Goal: Entertainment & Leisure: Consume media (video, audio)

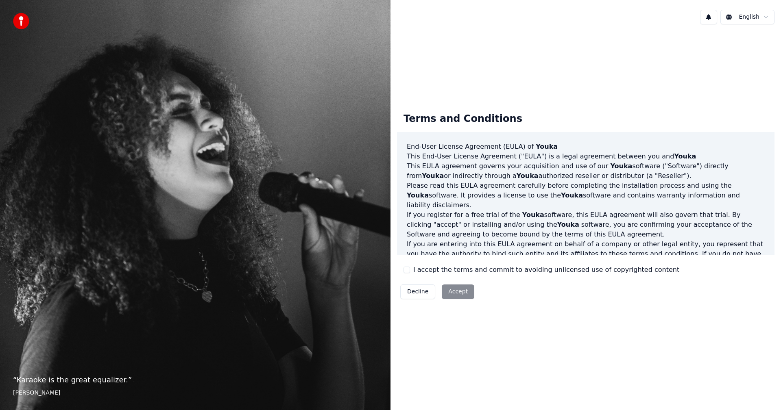
click at [407, 273] on div "I accept the terms and commit to avoiding unlicensed use of copyrighted content" at bounding box center [541, 270] width 276 height 10
click at [410, 270] on div "I accept the terms and commit to avoiding unlicensed use of copyrighted content" at bounding box center [541, 270] width 276 height 10
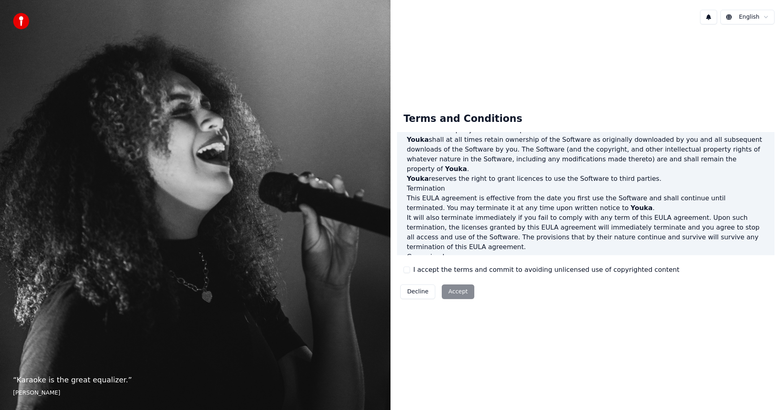
scroll to position [326, 0]
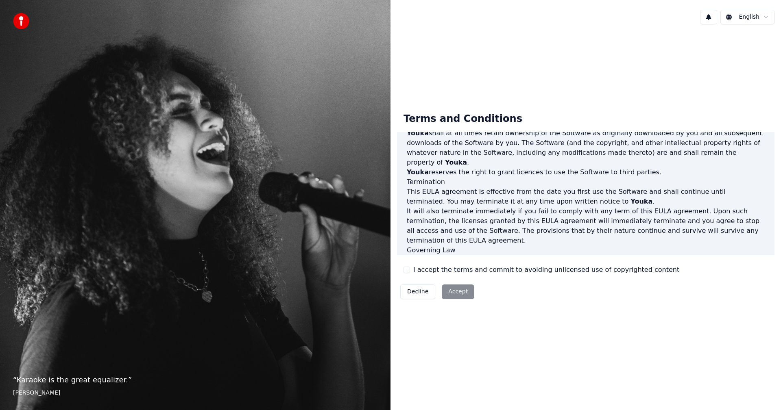
click at [409, 269] on button "I accept the terms and commit to avoiding unlicensed use of copyrighted content" at bounding box center [406, 270] width 7 height 7
click at [456, 299] on button "Accept" at bounding box center [458, 292] width 33 height 15
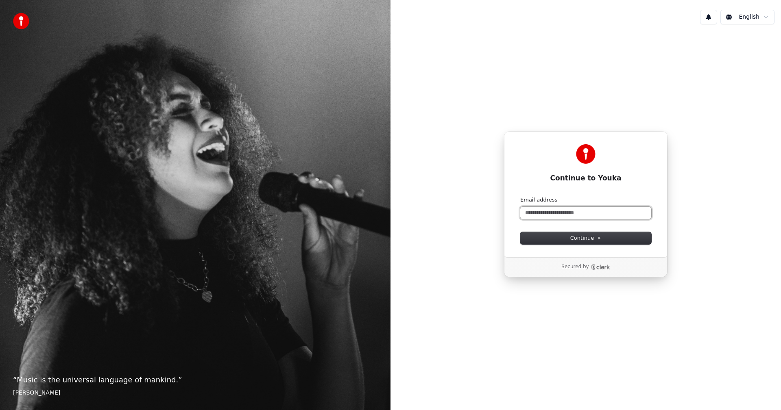
click at [552, 214] on input "Email address" at bounding box center [585, 213] width 131 height 12
click at [596, 238] on span "Continue" at bounding box center [585, 238] width 31 height 7
type input "**********"
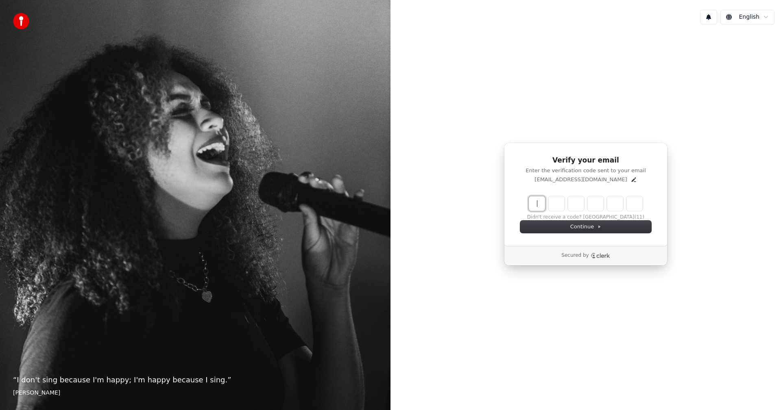
click at [539, 205] on input "Enter verification code" at bounding box center [594, 203] width 130 height 15
type input "******"
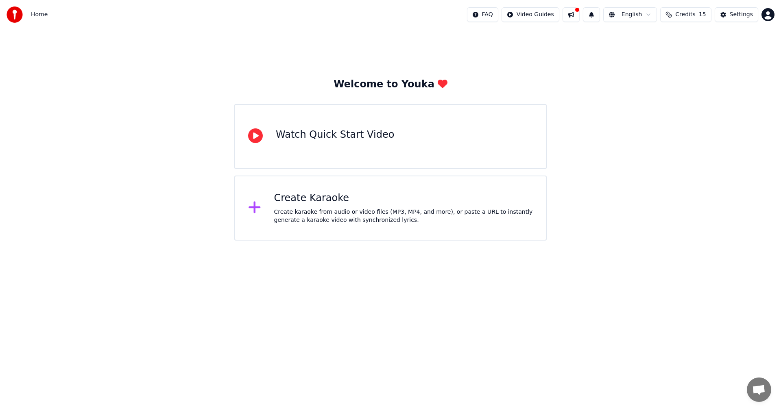
click at [309, 204] on div "Create Karaoke" at bounding box center [403, 198] width 259 height 13
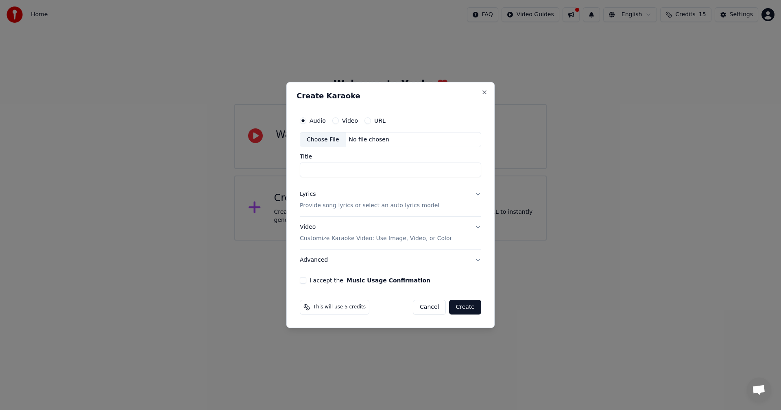
click at [339, 174] on input "Title" at bounding box center [390, 170] width 181 height 15
type input "**********"
click at [477, 199] on button "Lyrics Provide song lyrics or select an auto lyrics model" at bounding box center [390, 200] width 181 height 33
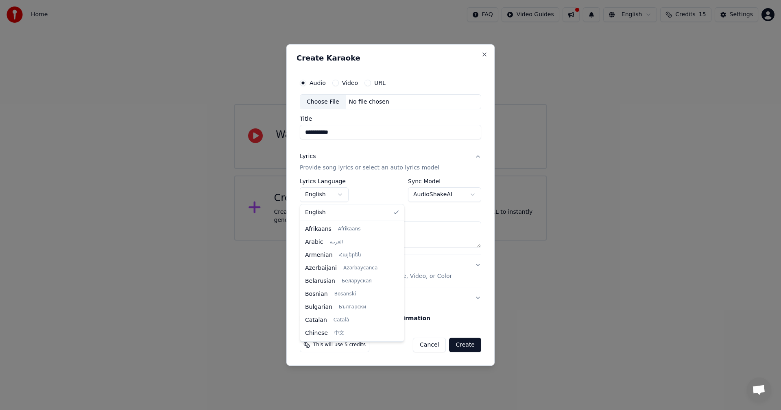
click at [339, 196] on body "**********" at bounding box center [390, 120] width 781 height 241
drag, startPoint x: 390, startPoint y: 236, endPoint x: 381, endPoint y: 318, distance: 82.7
click at [399, 318] on div at bounding box center [400, 314] width 3 height 18
select select "**"
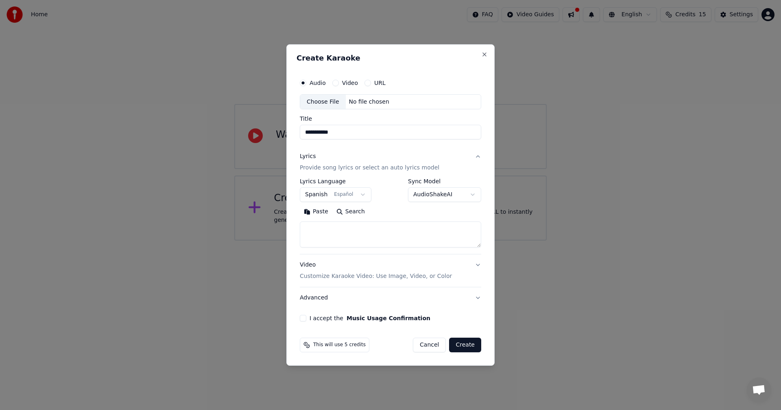
click at [351, 212] on button "Search" at bounding box center [350, 212] width 37 height 13
click at [336, 84] on button "Video" at bounding box center [335, 83] width 7 height 7
click at [348, 131] on input "Title" at bounding box center [390, 132] width 181 height 15
click at [371, 231] on textarea at bounding box center [390, 235] width 181 height 26
click at [342, 211] on button "Search" at bounding box center [350, 212] width 37 height 13
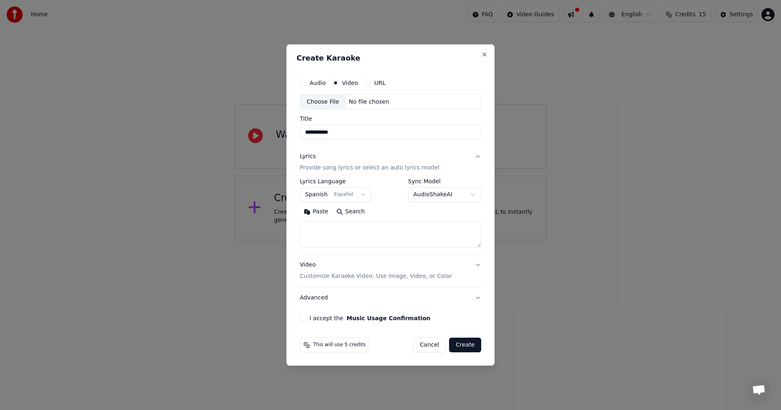
click at [325, 104] on div "Choose File" at bounding box center [323, 102] width 46 height 15
type input "**********"
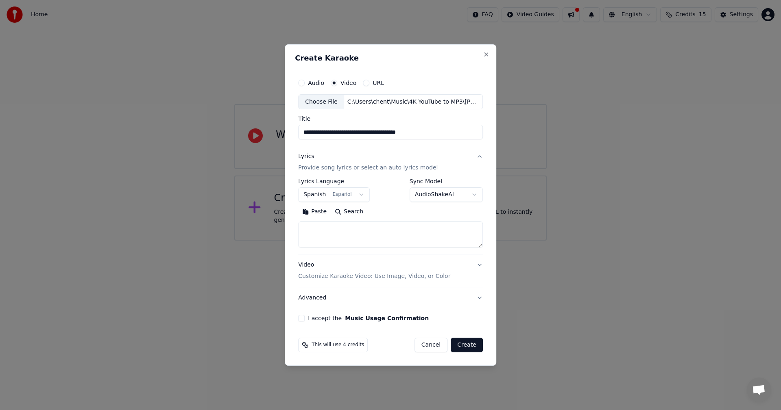
click at [327, 238] on textarea at bounding box center [390, 235] width 185 height 26
click at [344, 209] on button "Search" at bounding box center [349, 212] width 37 height 13
click at [314, 209] on button "Paste" at bounding box center [314, 212] width 33 height 13
click at [303, 319] on button "I accept the Music Usage Confirmation" at bounding box center [301, 318] width 7 height 7
click at [462, 347] on button "Create" at bounding box center [467, 345] width 32 height 15
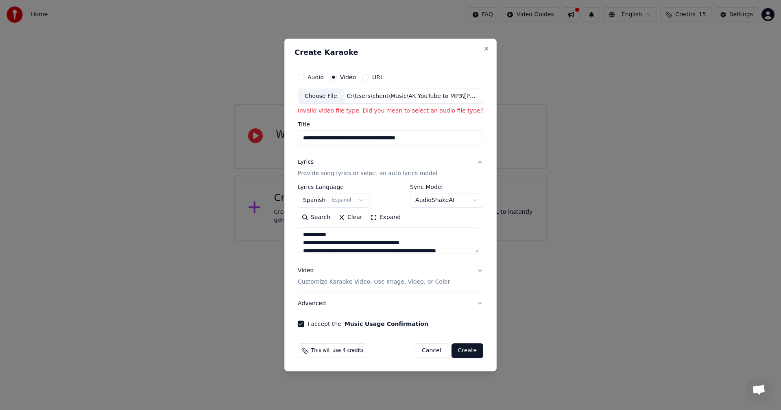
click at [307, 78] on div "Audio" at bounding box center [311, 77] width 26 height 7
click at [304, 78] on button "Audio" at bounding box center [301, 77] width 7 height 7
type textarea "**********"
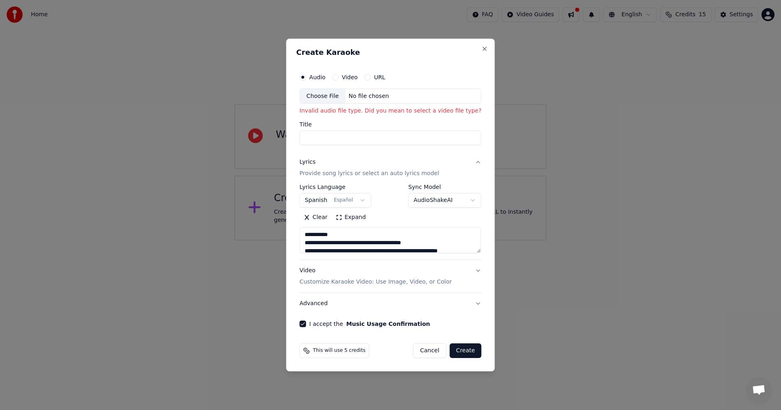
click at [329, 96] on div "Choose File" at bounding box center [323, 96] width 46 height 15
type textarea "**********"
type input "**********"
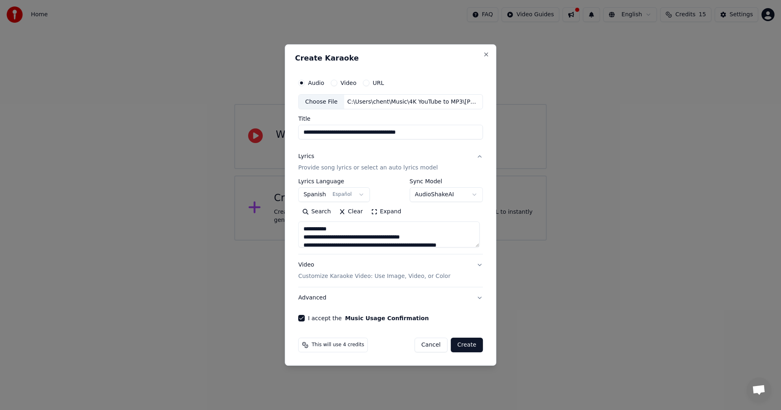
click at [460, 346] on button "Create" at bounding box center [467, 345] width 32 height 15
type textarea "**********"
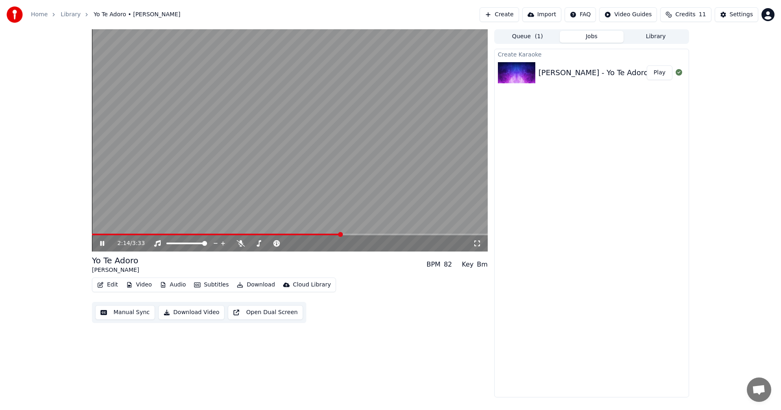
click at [101, 246] on icon at bounding box center [102, 243] width 4 height 5
click at [190, 314] on button "Download Video" at bounding box center [191, 312] width 66 height 15
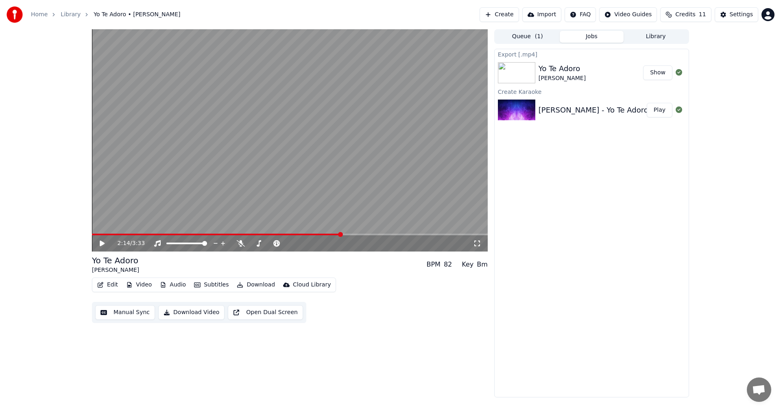
click at [661, 72] on button "Show" at bounding box center [657, 72] width 29 height 15
click at [658, 74] on button "Show" at bounding box center [657, 72] width 29 height 15
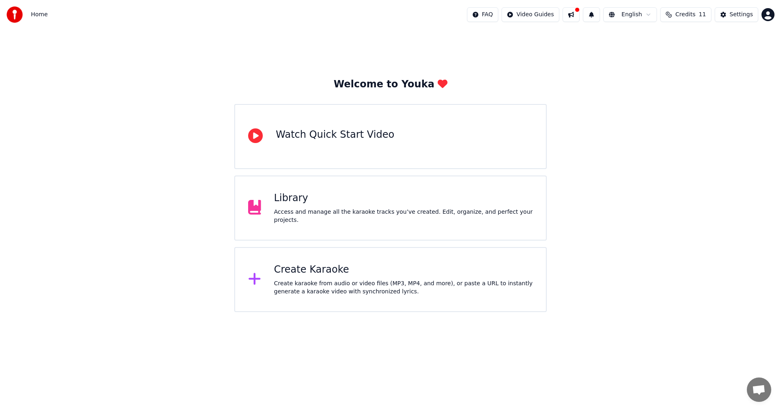
click at [291, 264] on div "Create Karaoke" at bounding box center [403, 270] width 259 height 13
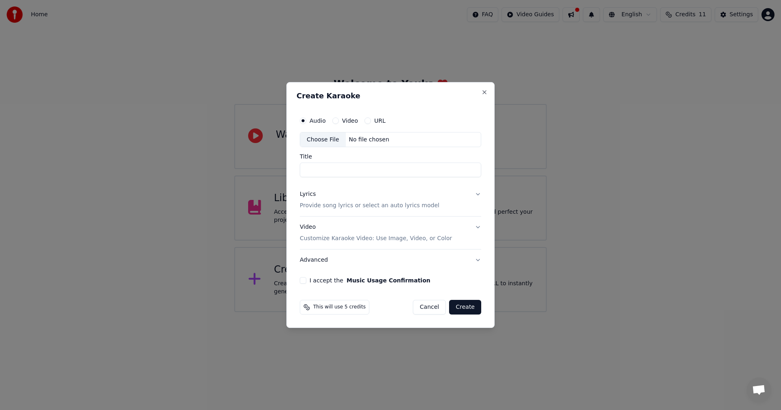
click at [479, 261] on button "Advanced" at bounding box center [390, 260] width 181 height 21
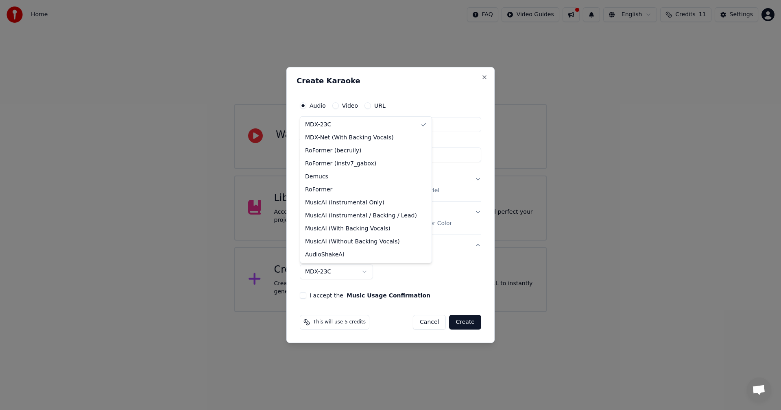
click at [368, 271] on body "**********" at bounding box center [390, 156] width 781 height 312
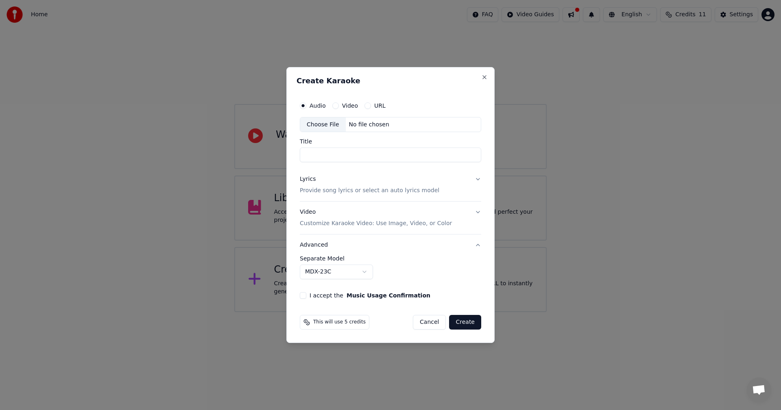
click at [463, 267] on body "**********" at bounding box center [390, 156] width 781 height 312
click at [478, 180] on button "Lyrics Provide song lyrics or select an auto lyrics model" at bounding box center [390, 185] width 181 height 33
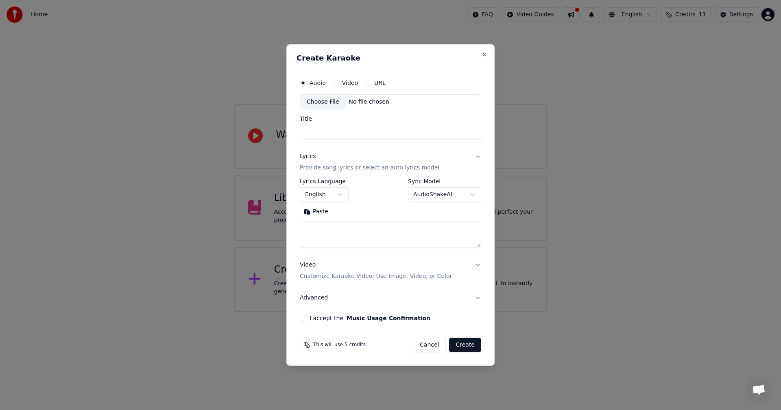
click at [479, 266] on button "Video Customize Karaoke Video: Use Image, Video, or Color" at bounding box center [390, 271] width 181 height 33
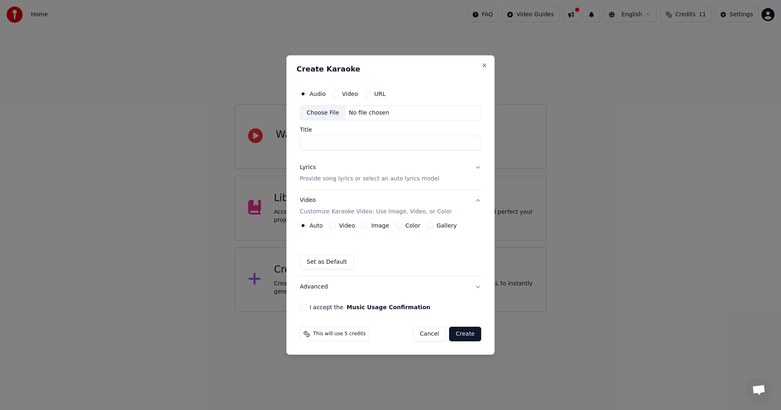
click at [478, 290] on button "Advanced" at bounding box center [390, 287] width 181 height 21
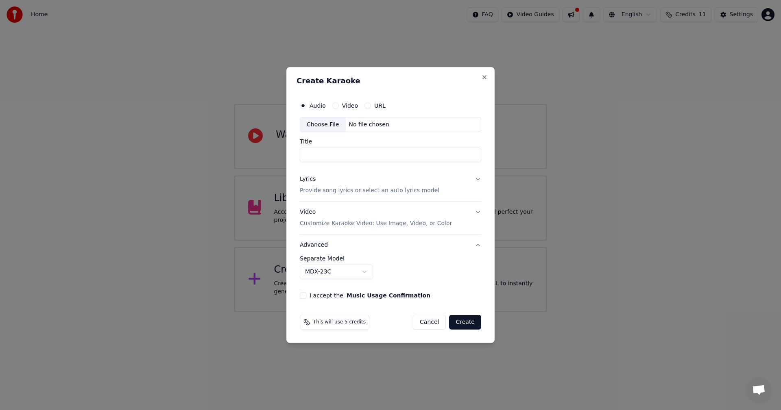
click at [476, 214] on button "Video Customize Karaoke Video: Use Image, Video, or Color" at bounding box center [390, 218] width 181 height 33
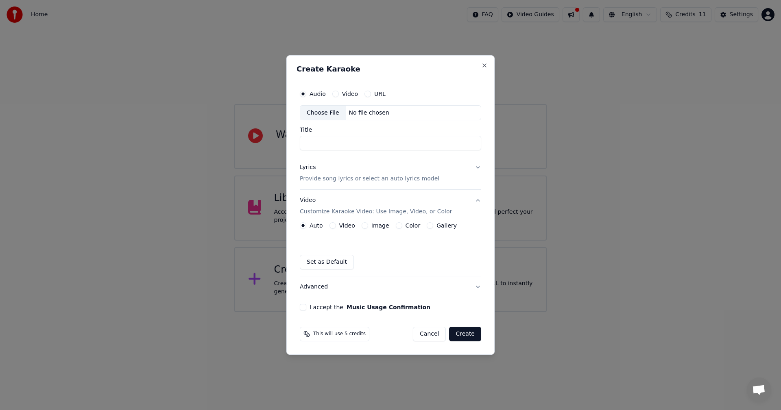
click at [368, 227] on div "Image" at bounding box center [376, 225] width 28 height 7
click at [364, 227] on button "Image" at bounding box center [365, 225] width 7 height 7
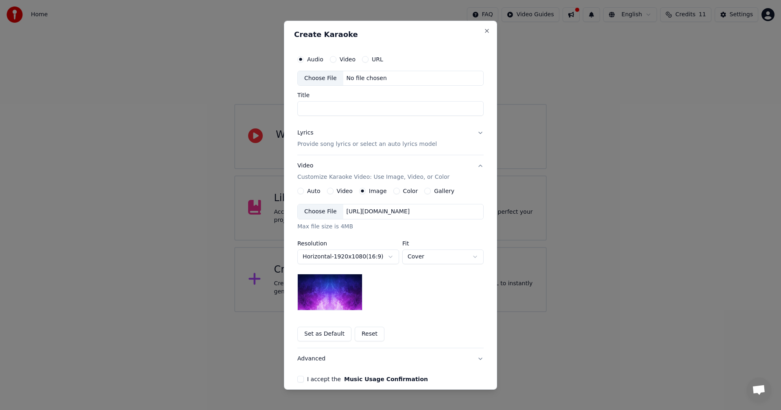
click at [475, 135] on button "Lyrics Provide song lyrics or select an auto lyrics model" at bounding box center [390, 138] width 186 height 33
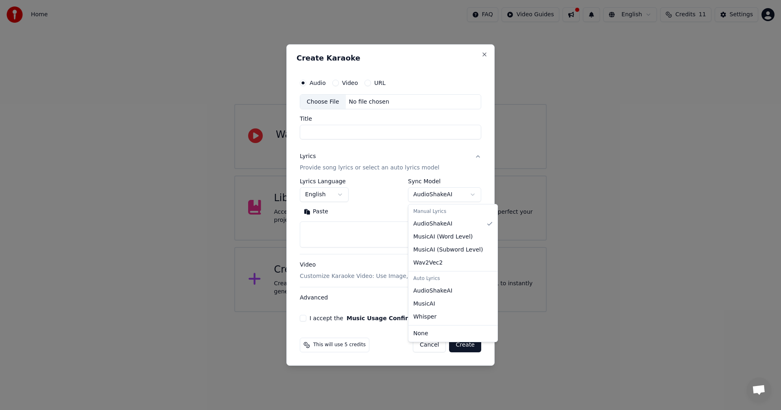
click at [471, 193] on body "**********" at bounding box center [390, 156] width 781 height 312
click at [476, 200] on body "**********" at bounding box center [390, 156] width 781 height 312
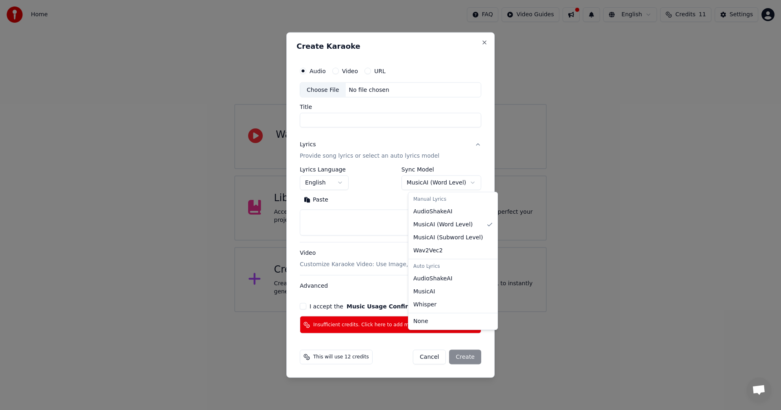
click at [476, 185] on body "**********" at bounding box center [390, 156] width 781 height 312
click at [473, 184] on body "**********" at bounding box center [390, 156] width 781 height 312
click at [473, 187] on body "**********" at bounding box center [390, 156] width 781 height 312
select select "********"
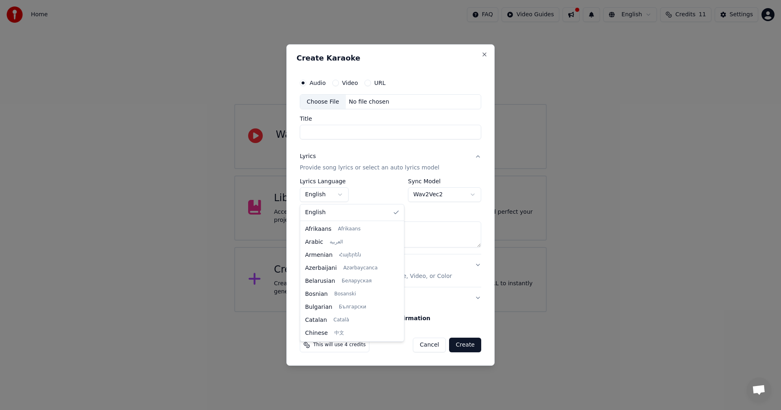
click at [341, 194] on body "**********" at bounding box center [390, 156] width 781 height 312
drag, startPoint x: 390, startPoint y: 229, endPoint x: 387, endPoint y: 313, distance: 84.2
click at [399, 313] on div at bounding box center [400, 316] width 3 height 18
select select "**"
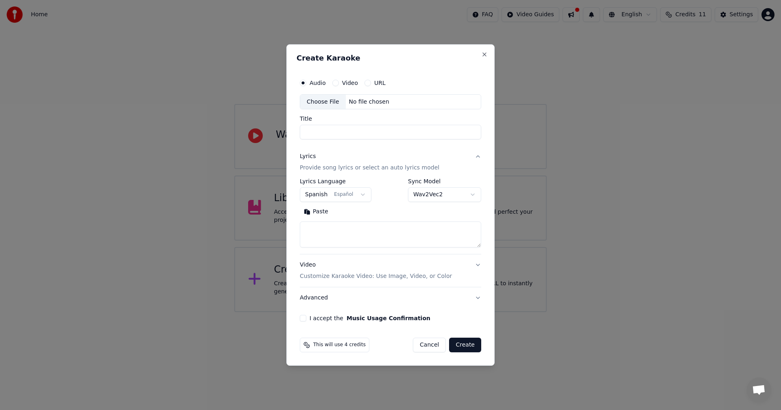
click at [327, 101] on div "Choose File" at bounding box center [323, 102] width 46 height 15
type input "**********"
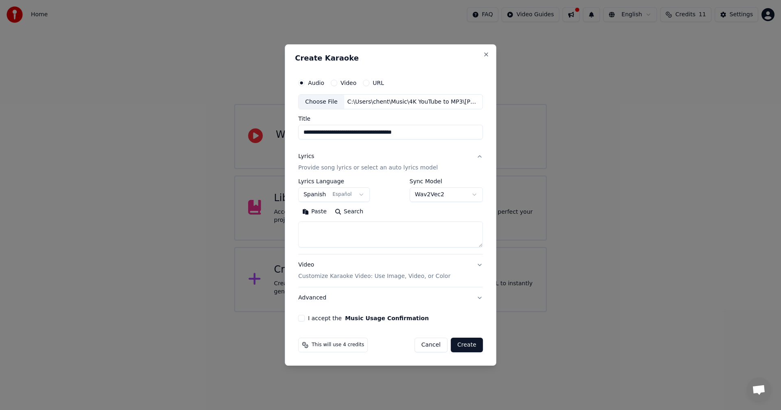
click at [320, 213] on button "Paste" at bounding box center [314, 212] width 33 height 13
click at [303, 318] on button "I accept the Music Usage Confirmation" at bounding box center [301, 318] width 7 height 7
click at [477, 301] on button "Advanced" at bounding box center [390, 298] width 185 height 21
type textarea "**********"
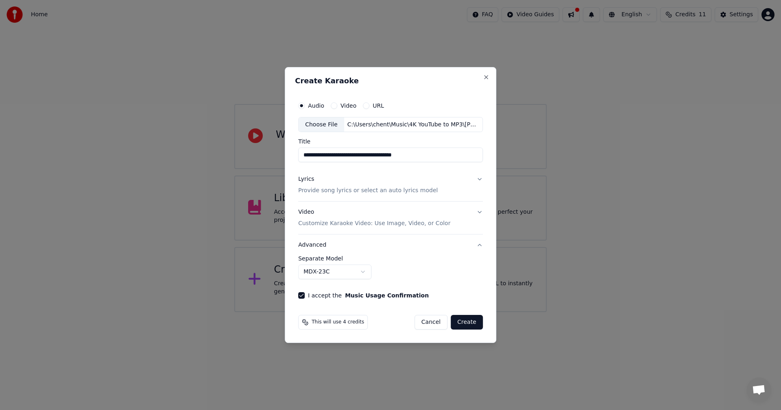
click at [366, 275] on body "**********" at bounding box center [390, 156] width 781 height 312
click at [396, 276] on body "**********" at bounding box center [390, 156] width 781 height 312
click at [477, 181] on button "Lyrics Provide song lyrics or select an auto lyrics model" at bounding box center [390, 185] width 185 height 33
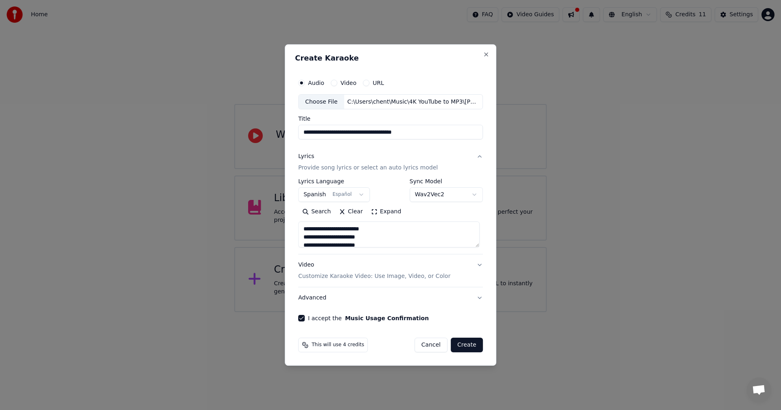
click at [478, 264] on button "Video Customize Karaoke Video: Use Image, Video, or Color" at bounding box center [390, 271] width 185 height 33
type textarea "**********"
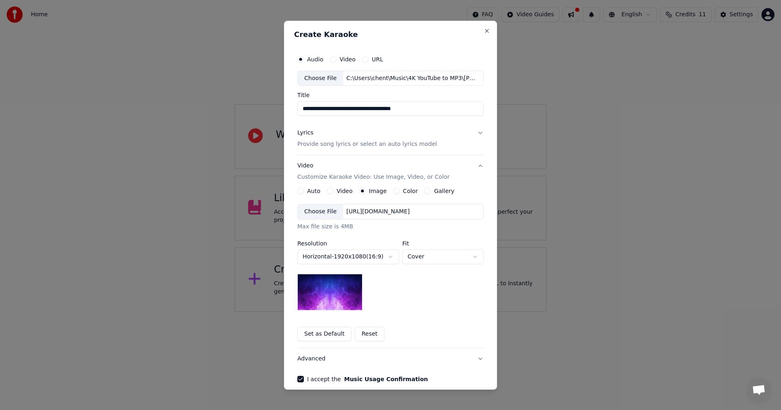
click at [302, 193] on div "Auto" at bounding box center [308, 191] width 23 height 7
click at [300, 192] on button "Auto" at bounding box center [300, 191] width 7 height 7
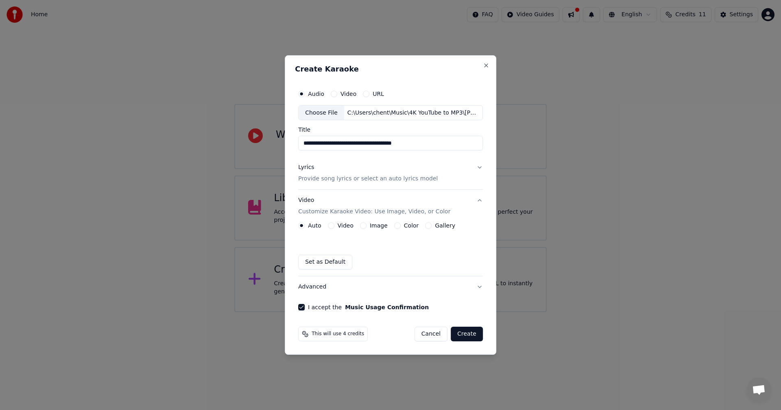
click at [335, 229] on div "Video" at bounding box center [341, 225] width 26 height 7
click at [332, 225] on button "Video" at bounding box center [331, 225] width 7 height 7
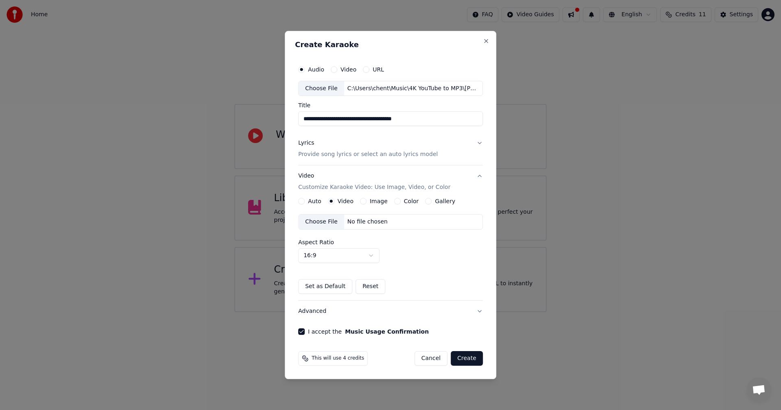
click at [364, 205] on div "Image" at bounding box center [374, 201] width 28 height 7
click at [366, 201] on div "Image" at bounding box center [374, 201] width 28 height 7
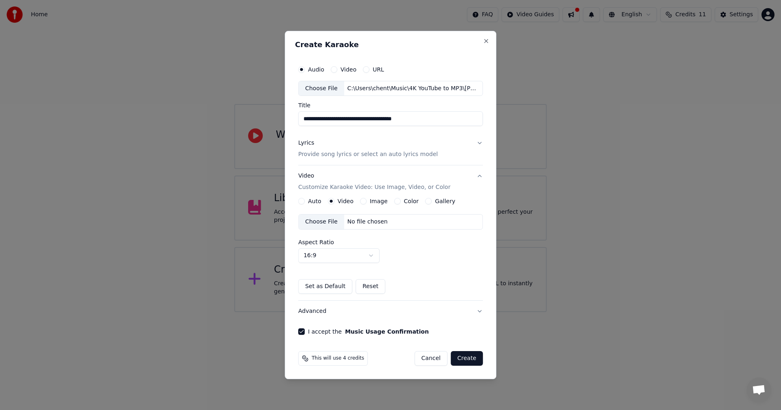
click at [365, 201] on button "Image" at bounding box center [363, 201] width 7 height 7
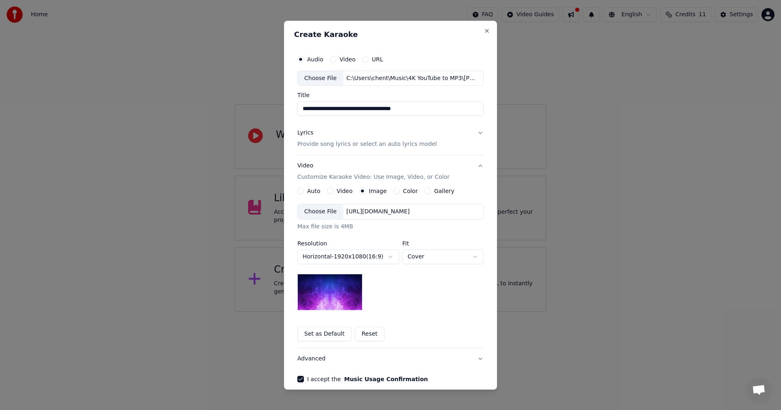
click at [327, 212] on div "Choose File" at bounding box center [321, 212] width 46 height 15
click at [324, 333] on button "Set as Default" at bounding box center [324, 334] width 54 height 15
click at [355, 336] on button "Reset" at bounding box center [370, 334] width 30 height 15
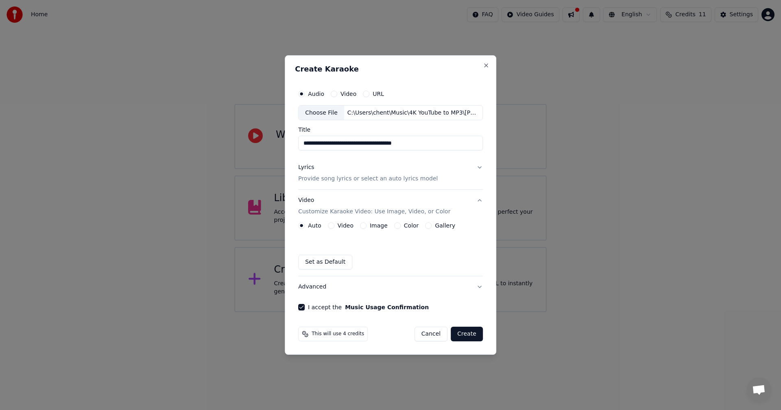
click at [477, 171] on button "Lyrics Provide song lyrics or select an auto lyrics model" at bounding box center [390, 173] width 185 height 33
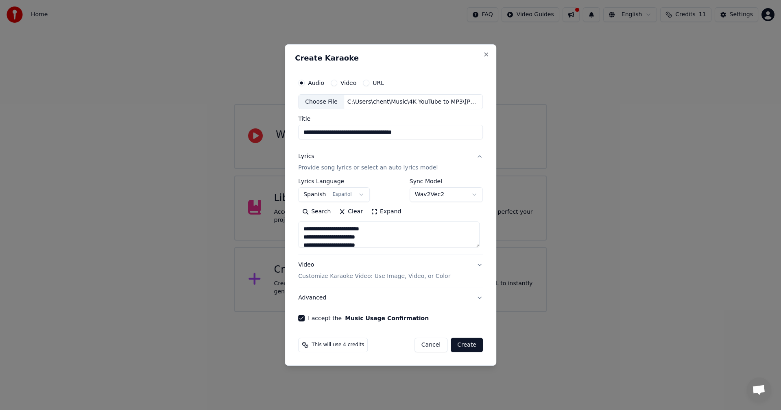
click at [425, 276] on p "Customize Karaoke Video: Use Image, Video, or Color" at bounding box center [374, 276] width 152 height 8
type textarea "**********"
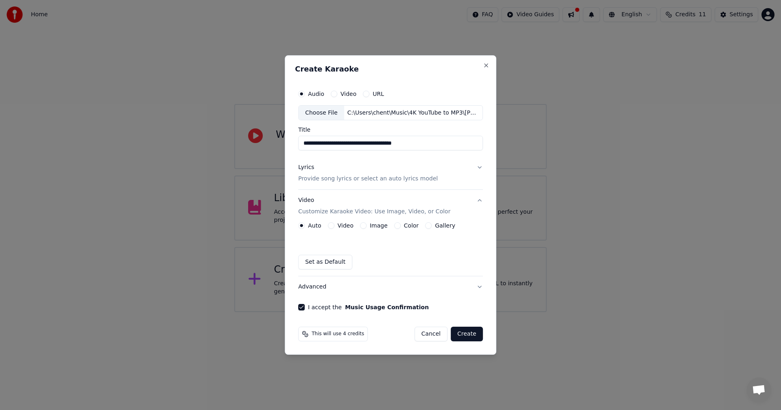
click at [395, 227] on button "Color" at bounding box center [397, 225] width 7 height 7
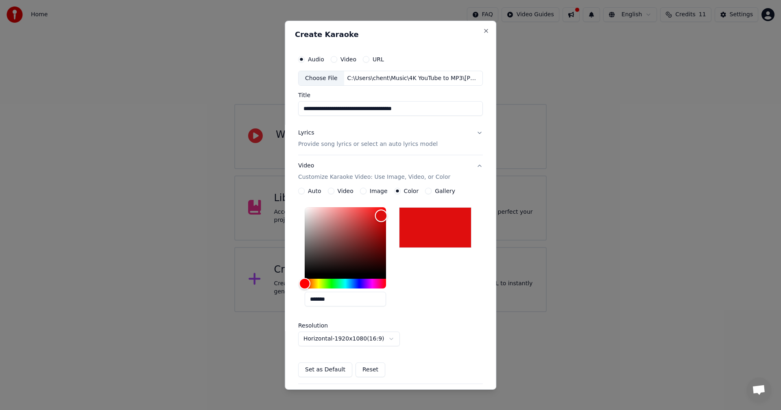
click at [379, 216] on div "Color" at bounding box center [345, 240] width 81 height 67
type input "*******"
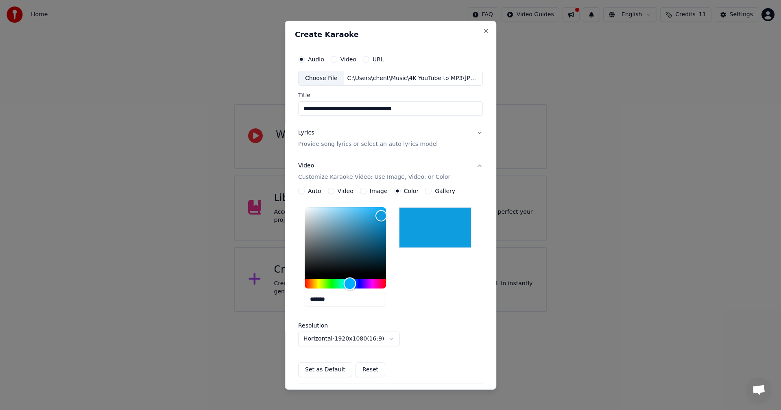
click at [348, 283] on div "Hue" at bounding box center [345, 284] width 81 height 10
click at [425, 190] on button "Gallery" at bounding box center [428, 191] width 7 height 7
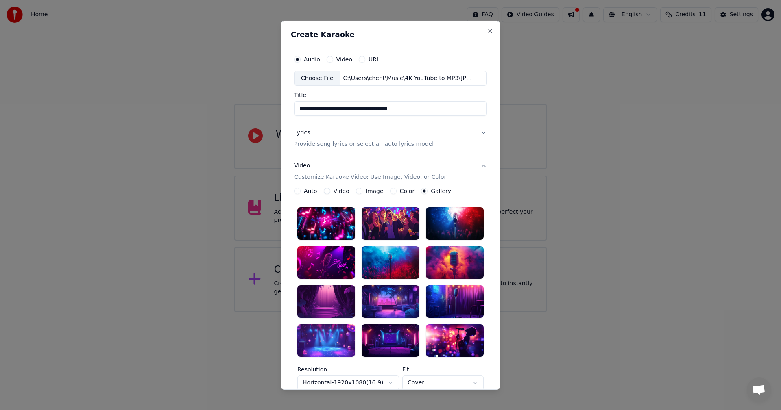
click at [438, 266] on div at bounding box center [455, 262] width 58 height 33
click at [445, 257] on div at bounding box center [455, 262] width 58 height 33
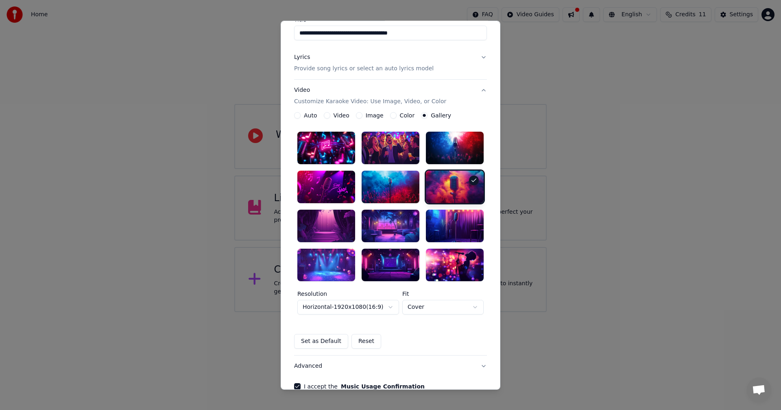
scroll to position [74, 0]
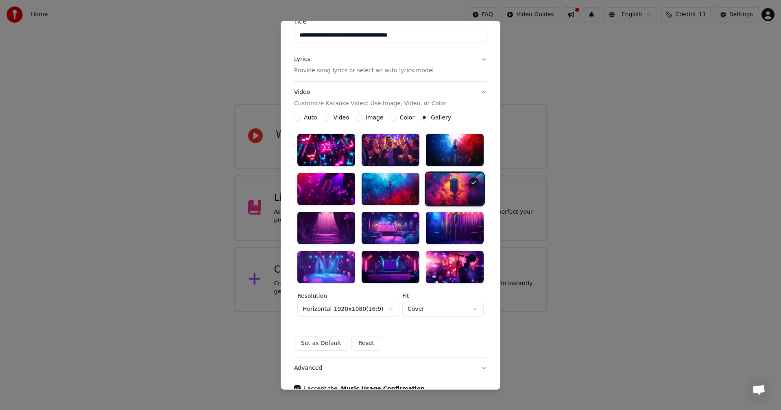
click at [323, 344] on button "Set as Default" at bounding box center [321, 343] width 54 height 15
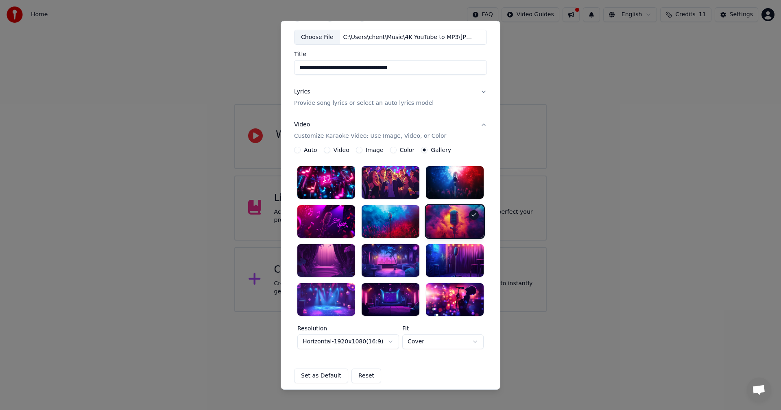
scroll to position [120, 0]
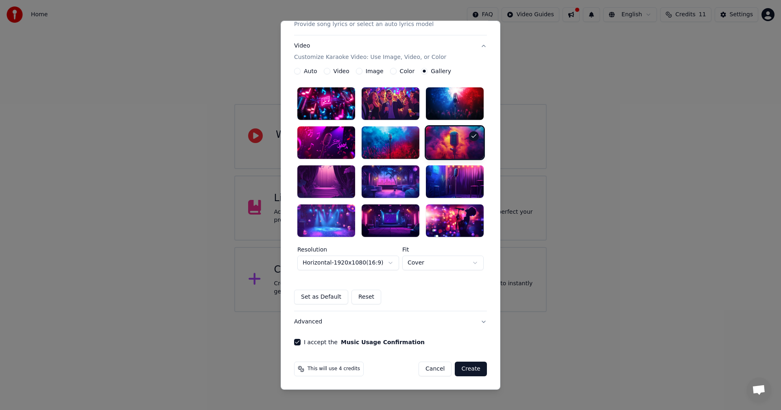
click at [473, 267] on body "**********" at bounding box center [390, 156] width 781 height 312
click at [493, 268] on body "**********" at bounding box center [390, 156] width 781 height 312
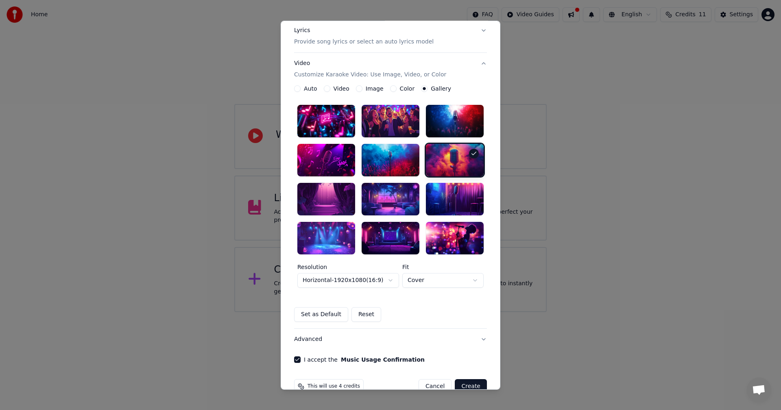
scroll to position [102, 0]
click at [390, 87] on button "Color" at bounding box center [393, 89] width 7 height 7
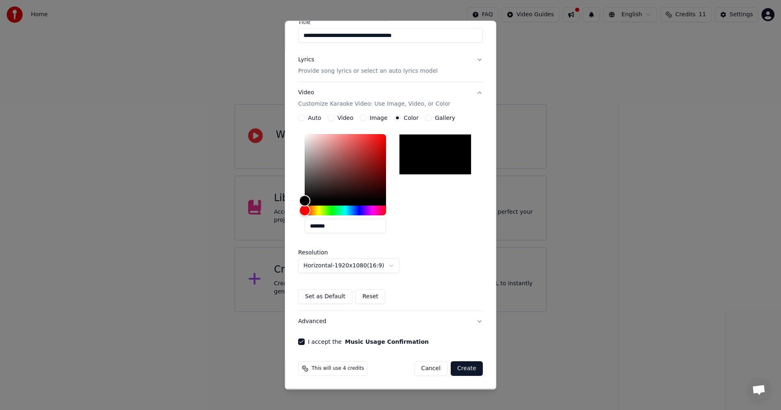
scroll to position [73, 0]
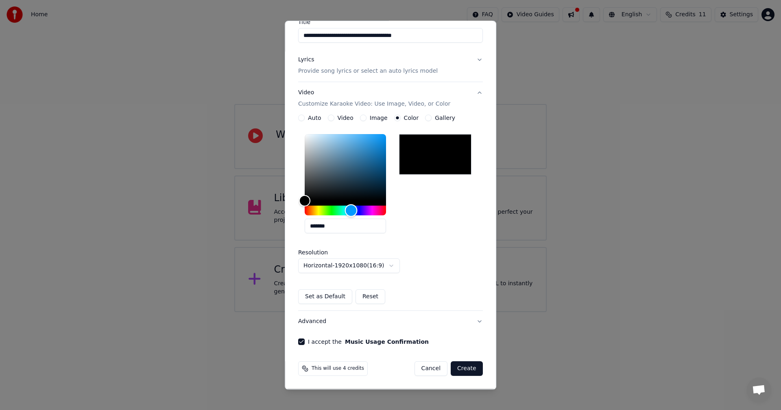
click at [349, 210] on div "Hue" at bounding box center [345, 211] width 81 height 10
click at [381, 140] on div "Color" at bounding box center [345, 167] width 81 height 67
type input "*******"
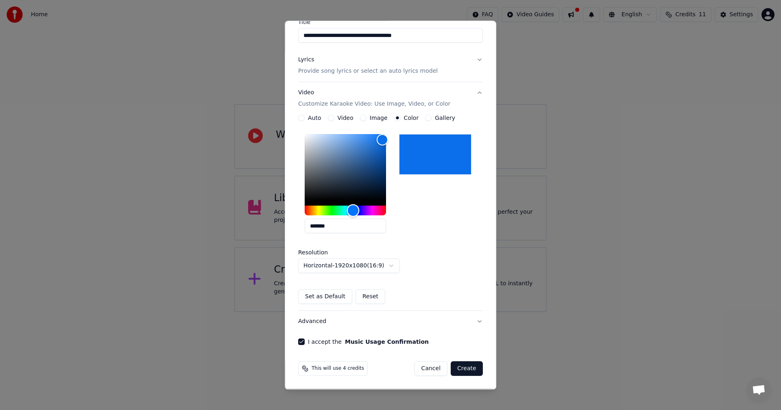
click at [351, 213] on div "Hue" at bounding box center [352, 211] width 13 height 13
click at [458, 371] on button "Create" at bounding box center [467, 369] width 32 height 15
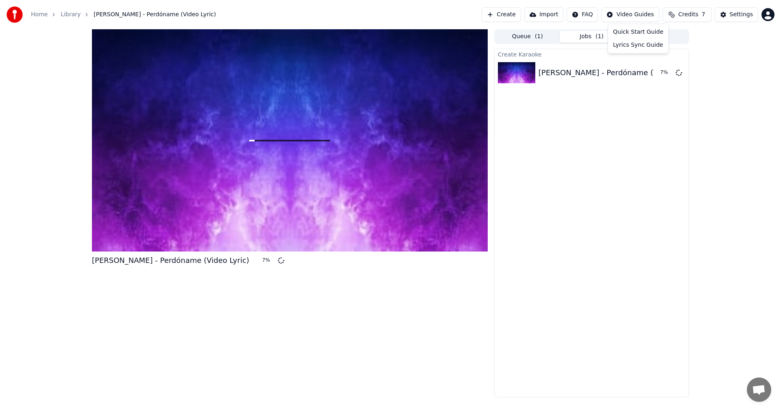
click at [631, 15] on html "Home Library Daniel Villalobos - Perdóname (Video Lyric) Create Import FAQ Vide…" at bounding box center [390, 205] width 781 height 410
click at [630, 48] on div "Lyrics Sync Guide" at bounding box center [638, 45] width 57 height 13
click at [577, 316] on div "Create Karaoke Daniel Villalobos - Perdóname (Video Lyric) 31 %" at bounding box center [591, 223] width 195 height 349
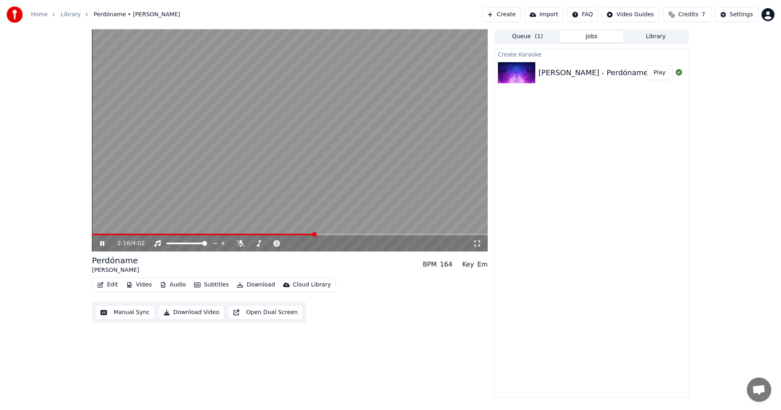
click at [199, 314] on button "Download Video" at bounding box center [191, 312] width 66 height 15
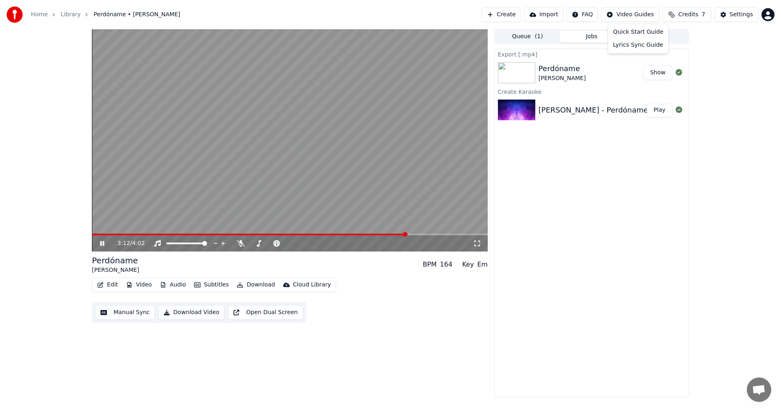
click at [636, 13] on html "Home Library Perdóname • Daniel Villalobos Create Import FAQ Video Guides Credi…" at bounding box center [390, 205] width 781 height 410
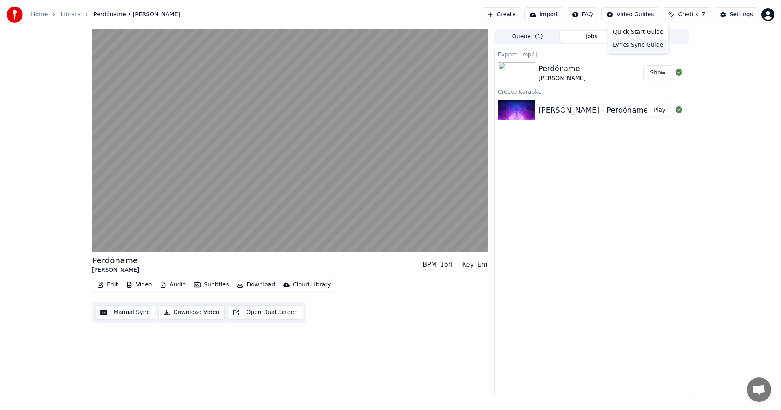
click at [624, 45] on div "Lyrics Sync Guide" at bounding box center [638, 45] width 57 height 13
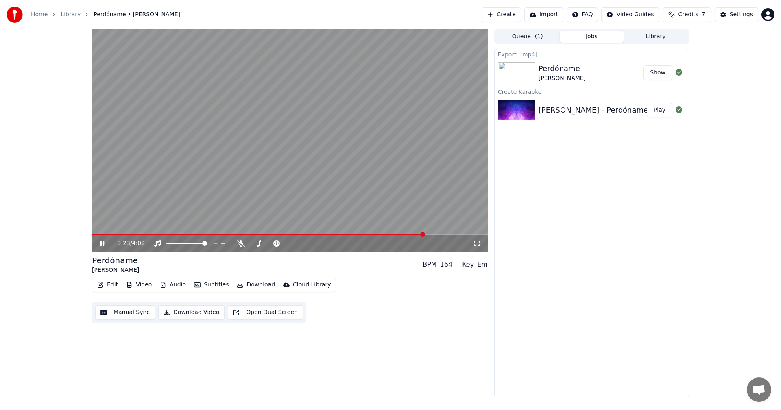
click at [105, 245] on icon at bounding box center [107, 243] width 19 height 7
click at [726, 16] on button "Settings" at bounding box center [737, 14] width 44 height 15
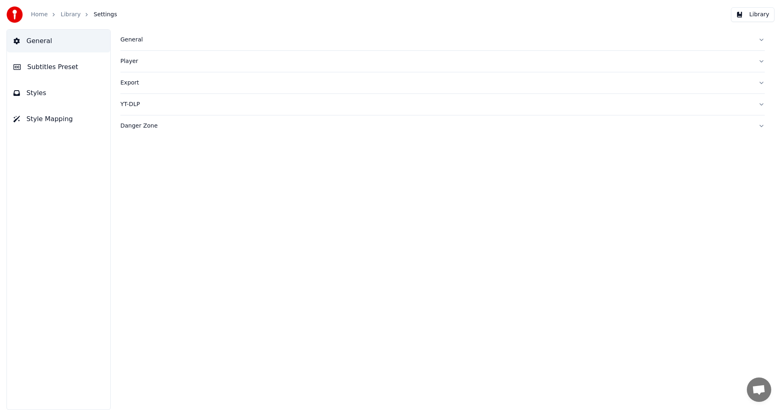
click at [761, 39] on button "General" at bounding box center [442, 39] width 644 height 21
click at [70, 66] on span "Subtitles Preset" at bounding box center [52, 67] width 51 height 10
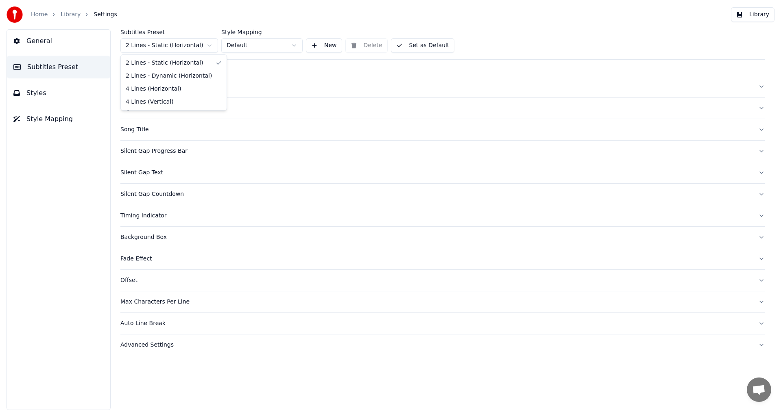
click at [209, 46] on html "Home Library Settings Library General Subtitles Preset Styles Style Mapping Sub…" at bounding box center [390, 205] width 781 height 410
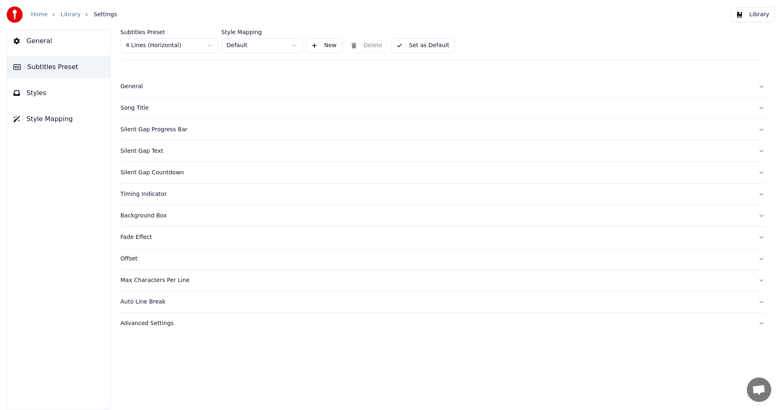
click at [298, 45] on html "Home Library Settings Library General Subtitles Preset Styles Style Mapping Sub…" at bounding box center [390, 205] width 781 height 410
click at [420, 47] on button "Set as Default" at bounding box center [423, 45] width 64 height 15
click at [418, 48] on button "Done" at bounding box center [410, 45] width 39 height 15
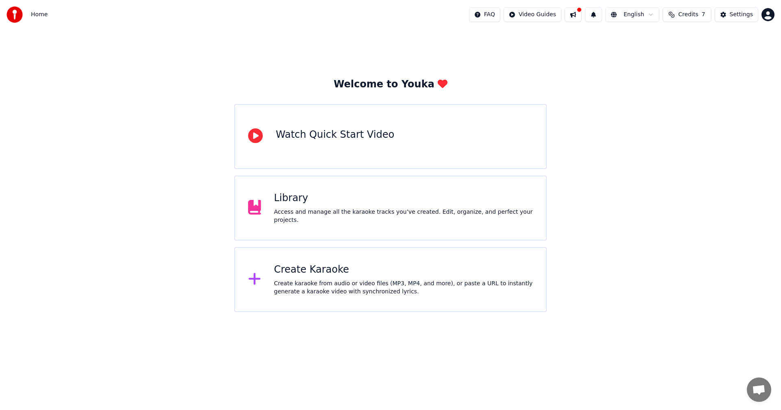
click at [296, 223] on div "Library Access and manage all the karaoke tracks you’ve created. Edit, organize…" at bounding box center [390, 208] width 312 height 65
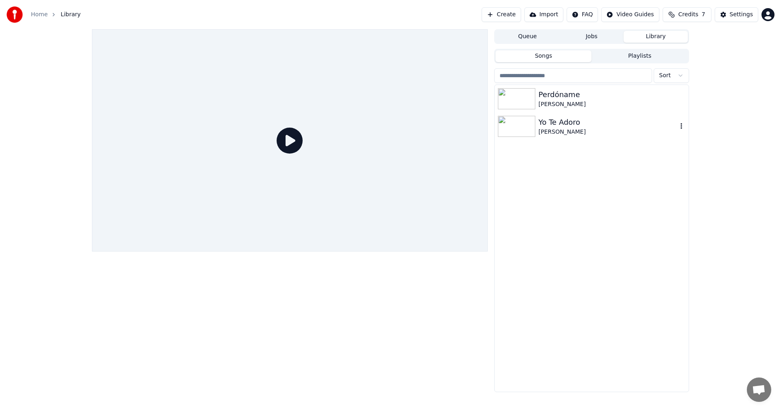
click at [540, 129] on div "Daniel Villalobos" at bounding box center [607, 132] width 139 height 8
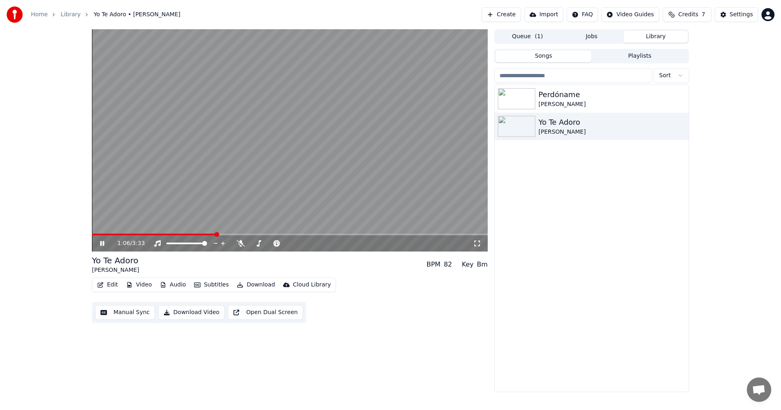
click at [105, 243] on icon at bounding box center [107, 243] width 19 height 7
click at [564, 94] on div "Perdóname" at bounding box center [607, 94] width 139 height 11
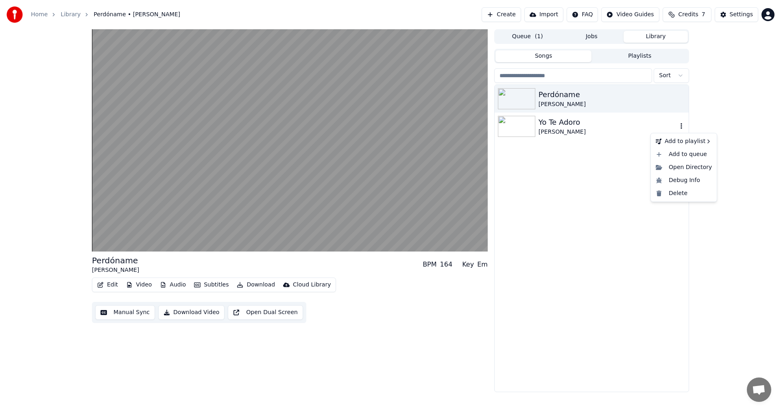
click at [681, 128] on icon "button" at bounding box center [681, 126] width 8 height 7
click at [584, 126] on div "Yo Te Adoro" at bounding box center [607, 122] width 139 height 11
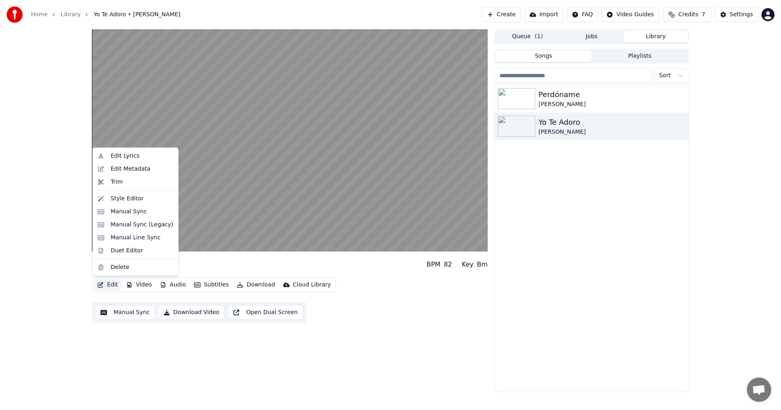
click at [110, 287] on button "Edit" at bounding box center [107, 284] width 27 height 11
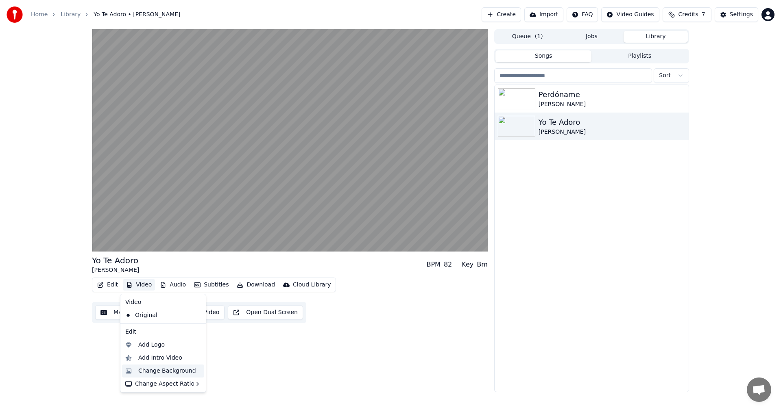
click at [164, 370] on div "Change Background" at bounding box center [167, 371] width 58 height 8
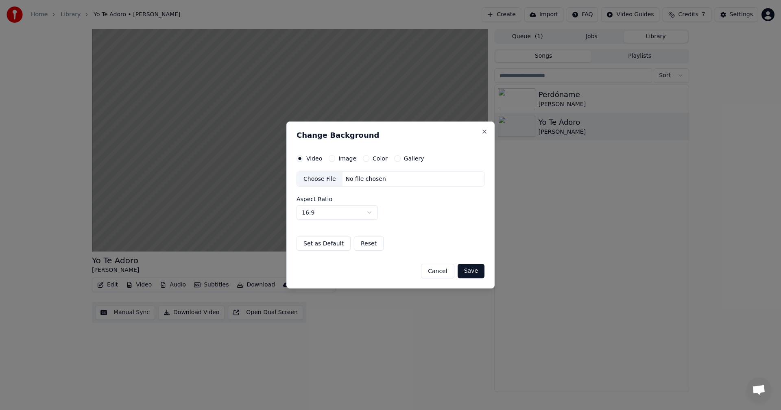
click at [373, 157] on label "Color" at bounding box center [380, 159] width 15 height 6
click at [369, 157] on button "Color" at bounding box center [366, 158] width 7 height 7
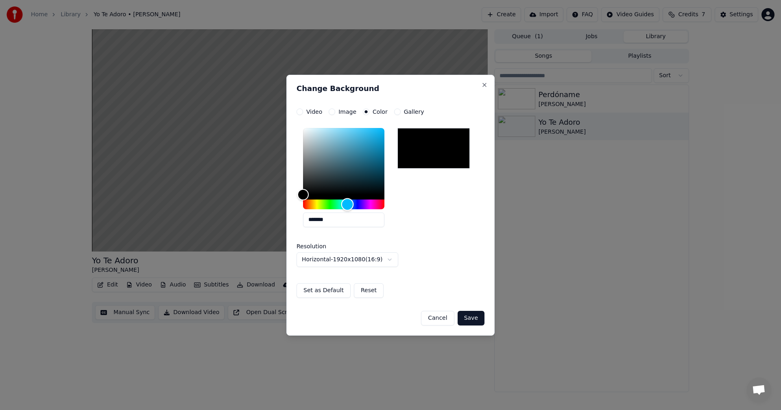
click at [347, 205] on div "Hue" at bounding box center [343, 205] width 81 height 10
click at [382, 132] on div "Color" at bounding box center [343, 161] width 81 height 67
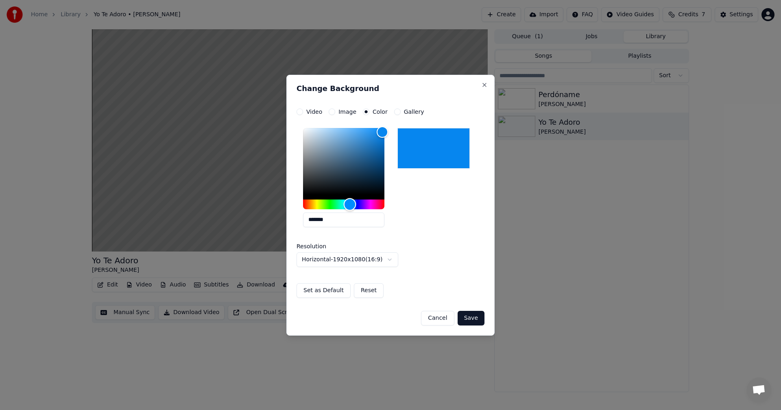
type input "*******"
drag, startPoint x: 347, startPoint y: 205, endPoint x: 350, endPoint y: 210, distance: 6.0
click at [350, 210] on div "Hue" at bounding box center [350, 204] width 13 height 13
click at [336, 293] on button "Set as Default" at bounding box center [323, 290] width 54 height 15
click at [468, 321] on button "Save" at bounding box center [471, 318] width 27 height 15
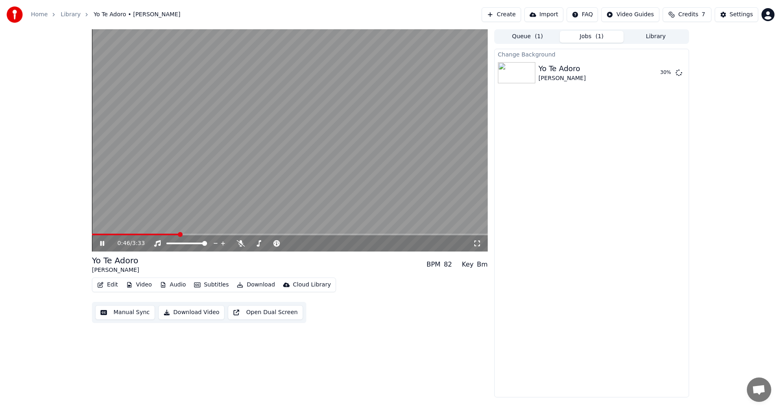
click at [103, 241] on icon at bounding box center [107, 243] width 19 height 7
click at [540, 41] on button "Queue ( 1 )" at bounding box center [527, 37] width 64 height 12
click at [584, 37] on button "Jobs" at bounding box center [592, 37] width 64 height 12
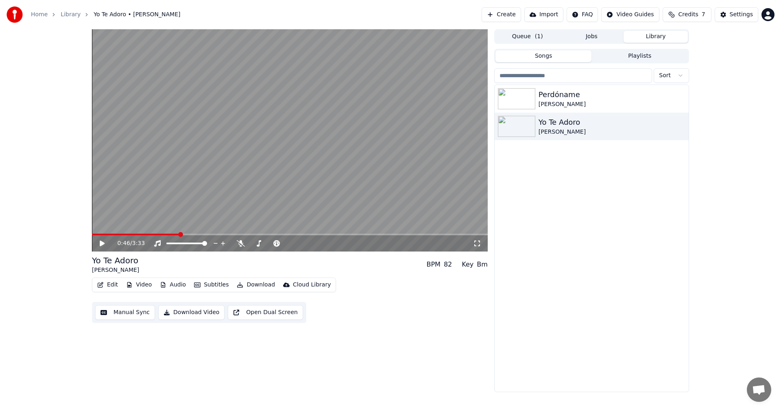
click at [651, 37] on button "Library" at bounding box center [655, 37] width 64 height 12
click at [525, 96] on img at bounding box center [516, 98] width 37 height 21
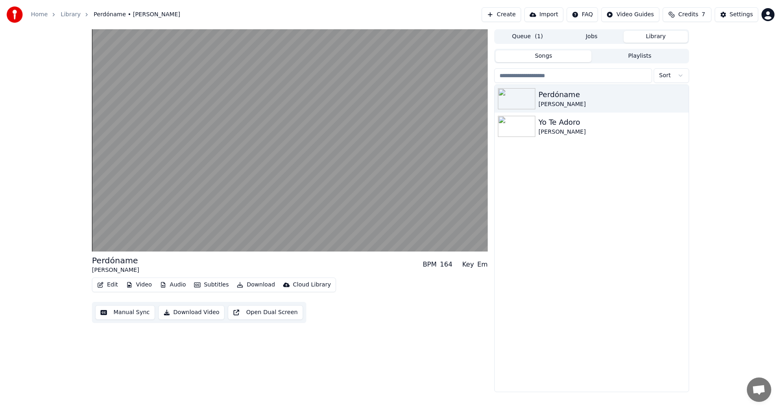
click at [180, 312] on button "Download Video" at bounding box center [191, 312] width 66 height 15
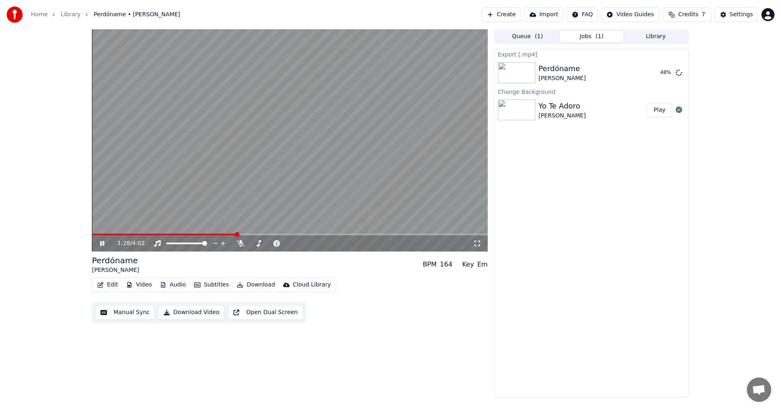
click at [98, 244] on div "1:28 / 4:02" at bounding box center [289, 244] width 389 height 8
click at [99, 244] on icon at bounding box center [107, 243] width 19 height 7
click at [541, 112] on div "[PERSON_NAME]" at bounding box center [561, 116] width 47 height 8
click at [655, 113] on button "Play" at bounding box center [660, 110] width 26 height 15
click at [186, 312] on button "Download Video" at bounding box center [191, 312] width 66 height 15
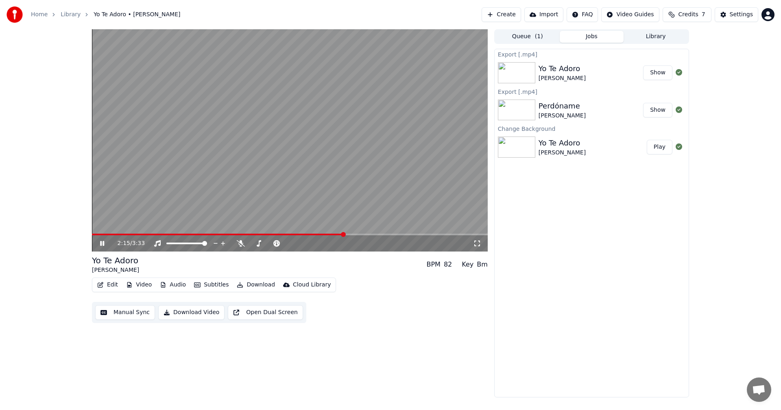
click at [105, 247] on icon at bounding box center [107, 243] width 19 height 7
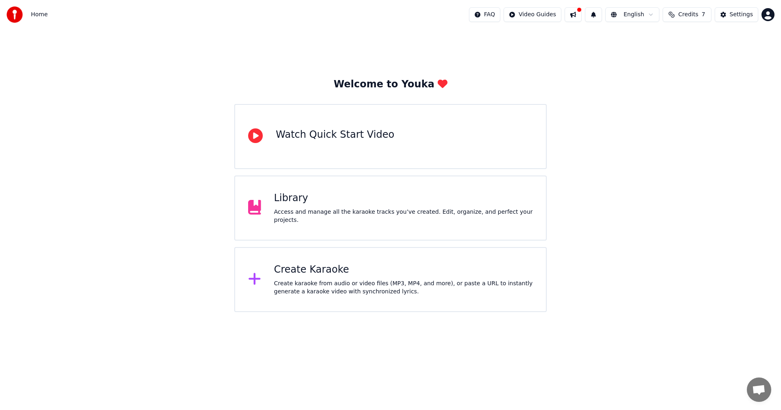
click at [304, 269] on div "Create Karaoke" at bounding box center [403, 270] width 259 height 13
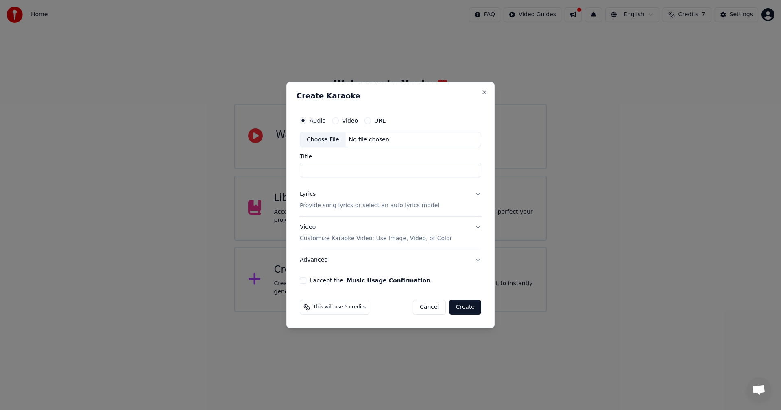
click at [321, 138] on div "Choose File" at bounding box center [323, 140] width 46 height 15
type input "**********"
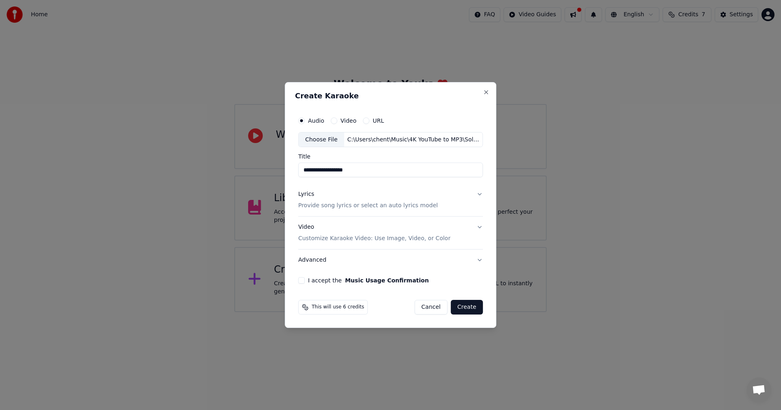
click at [412, 206] on p "Provide song lyrics or select an auto lyrics model" at bounding box center [367, 206] width 139 height 8
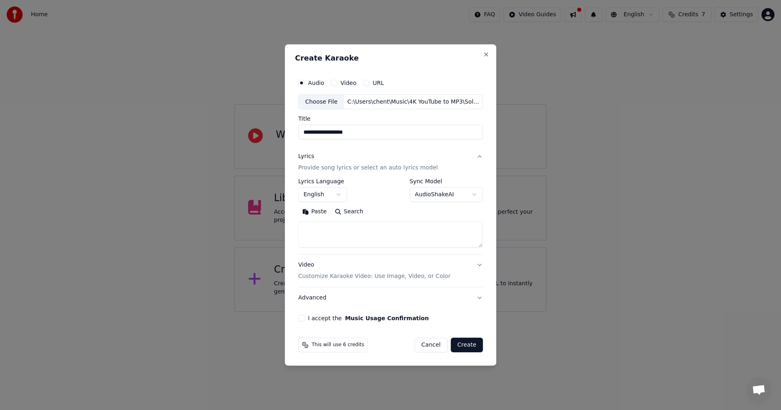
click at [318, 214] on button "Paste" at bounding box center [314, 212] width 33 height 13
type textarea "**********"
click at [351, 215] on button "Clear" at bounding box center [351, 212] width 32 height 13
click at [319, 214] on button "Paste" at bounding box center [314, 212] width 33 height 13
type textarea "**********"
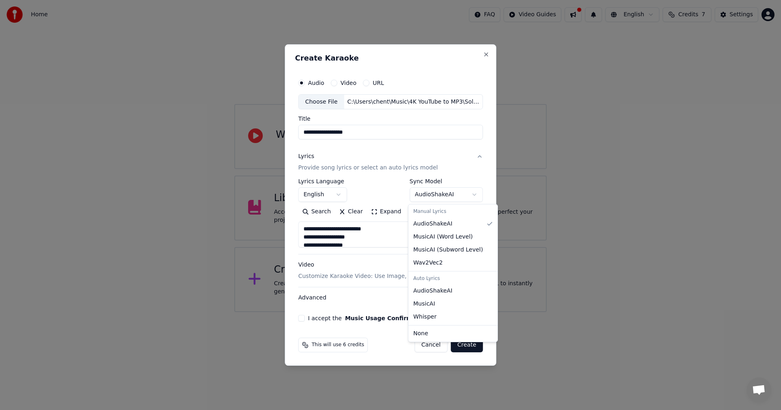
click at [475, 195] on body "**********" at bounding box center [390, 156] width 781 height 312
click at [473, 169] on body "**********" at bounding box center [390, 156] width 781 height 312
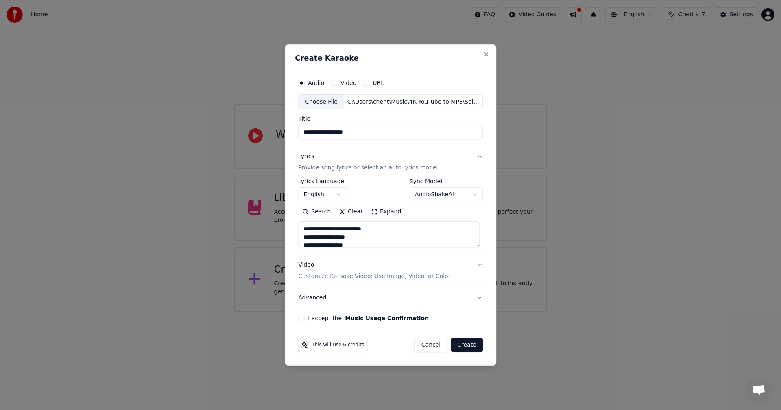
click at [309, 316] on div "I accept the Music Usage Confirmation" at bounding box center [390, 318] width 185 height 7
click at [302, 318] on button "I accept the Music Usage Confirmation" at bounding box center [301, 318] width 7 height 7
click at [462, 348] on button "Create" at bounding box center [467, 345] width 32 height 15
select select "**"
type textarea "**********"
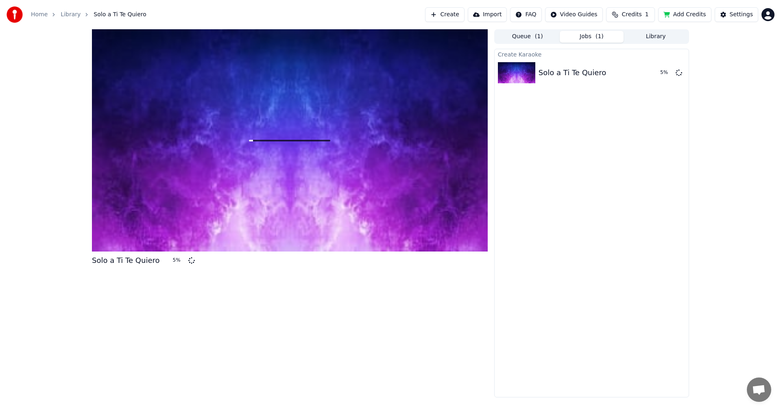
click at [629, 14] on span "Credits" at bounding box center [631, 15] width 20 height 8
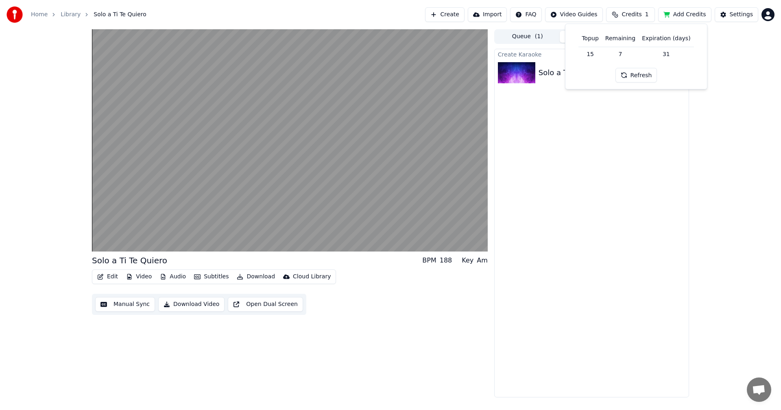
click at [601, 157] on div "Create Karaoke Solo a Ti Te Quiero Play" at bounding box center [591, 223] width 195 height 349
click at [640, 18] on span "Credits" at bounding box center [631, 15] width 20 height 8
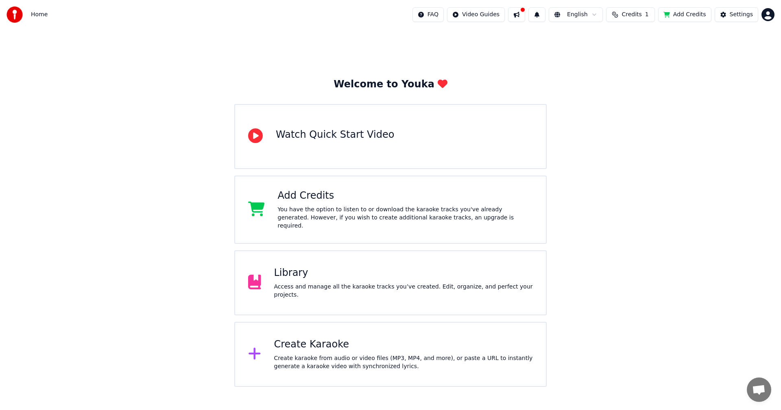
click at [312, 284] on div "Access and manage all the karaoke tracks you’ve created. Edit, organize, and pe…" at bounding box center [403, 291] width 259 height 16
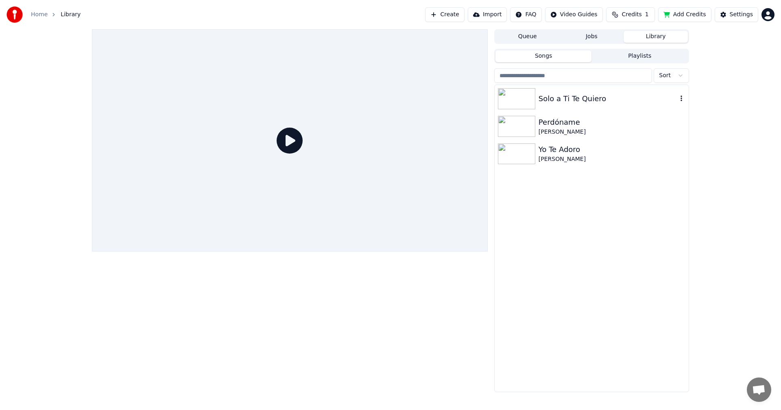
click at [541, 107] on div "Solo a Ti Te Quiero" at bounding box center [592, 99] width 194 height 28
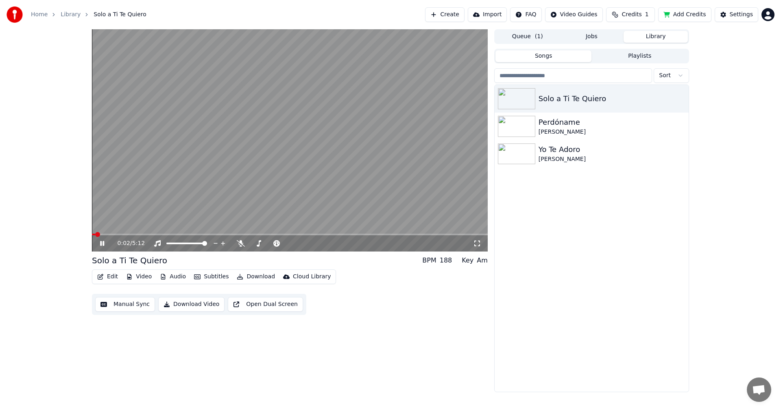
click at [100, 242] on icon at bounding box center [107, 243] width 19 height 7
click at [144, 277] on button "Video" at bounding box center [139, 276] width 32 height 11
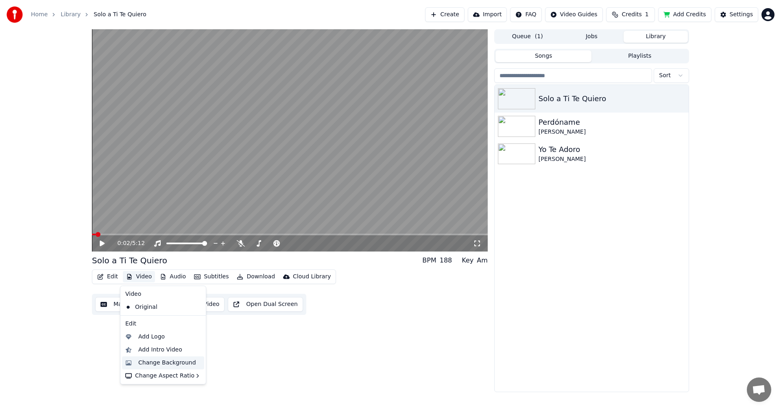
click at [161, 361] on div "Change Background" at bounding box center [167, 363] width 58 height 8
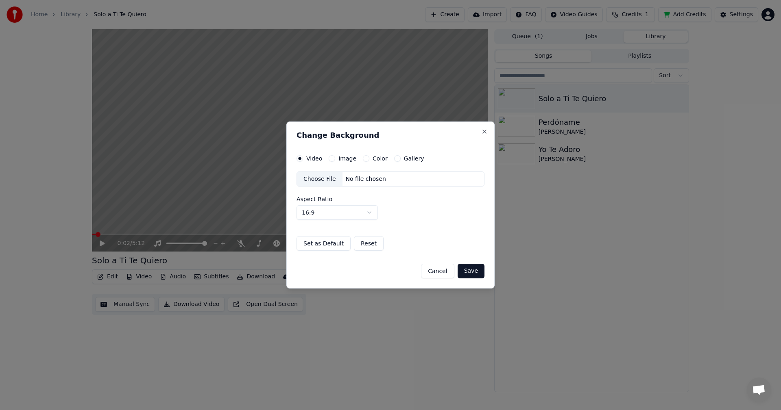
click at [373, 161] on label "Color" at bounding box center [380, 159] width 15 height 6
click at [369, 161] on button "Color" at bounding box center [366, 158] width 7 height 7
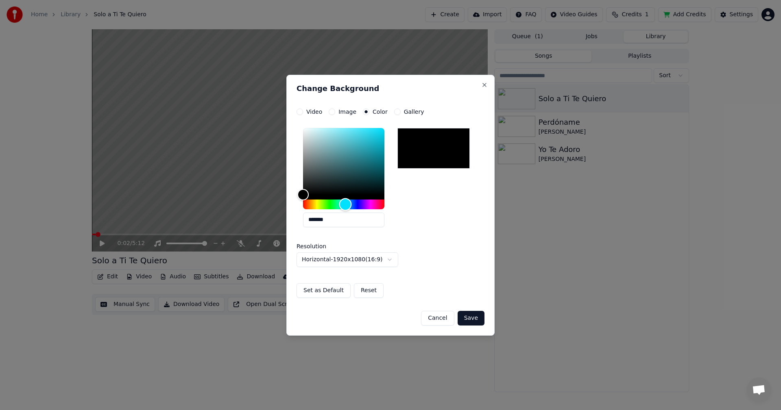
click at [345, 204] on div "Hue" at bounding box center [343, 205] width 81 height 10
click at [348, 205] on div "Hue" at bounding box center [348, 204] width 13 height 13
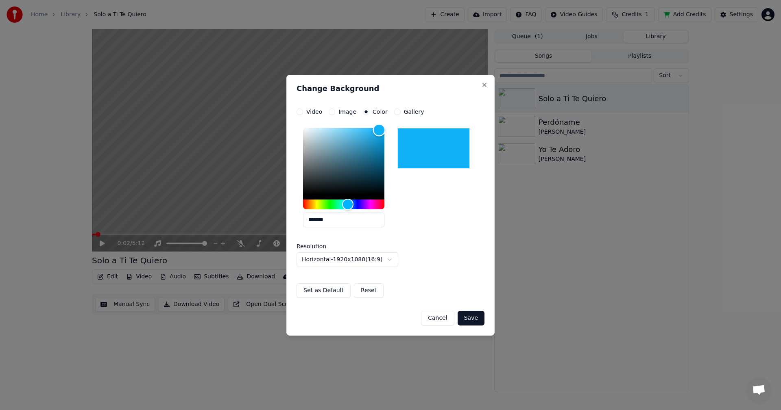
click at [379, 130] on div "Color" at bounding box center [343, 161] width 81 height 67
type input "*******"
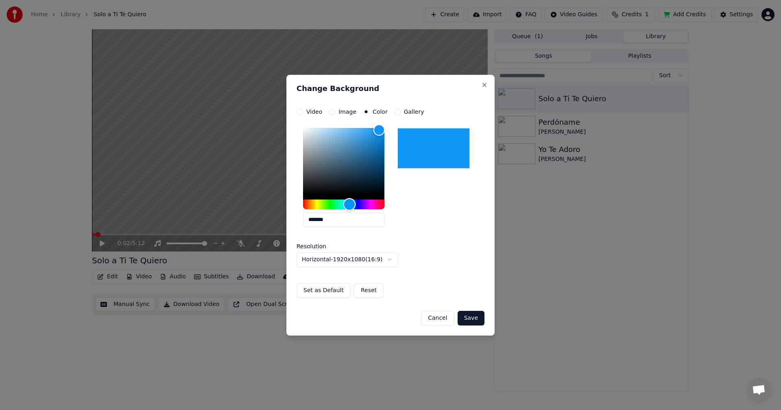
click at [349, 205] on div "Hue" at bounding box center [349, 204] width 13 height 13
click at [316, 291] on button "Set as Default" at bounding box center [323, 290] width 54 height 15
click at [479, 318] on button "Save" at bounding box center [471, 318] width 27 height 15
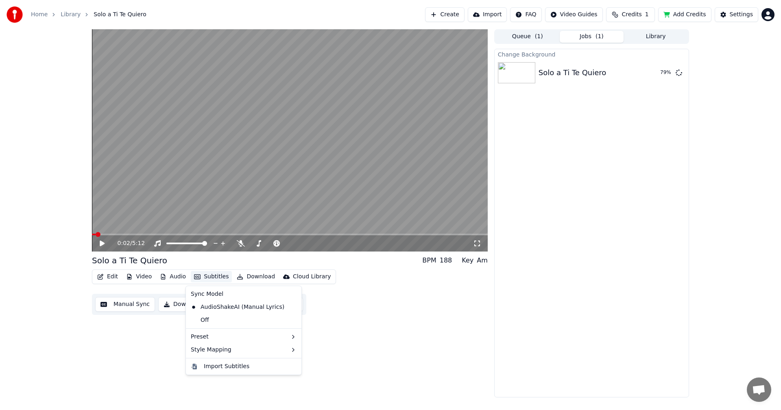
click at [214, 276] on button "Subtitles" at bounding box center [211, 276] width 41 height 11
click at [318, 356] on div "Default" at bounding box center [315, 352] width 48 height 13
click at [104, 245] on icon at bounding box center [102, 243] width 4 height 5
click at [546, 78] on div "Solo a Ti Te Quiero" at bounding box center [572, 72] width 68 height 11
click at [107, 248] on div "0:07 / 5:12" at bounding box center [290, 243] width 396 height 16
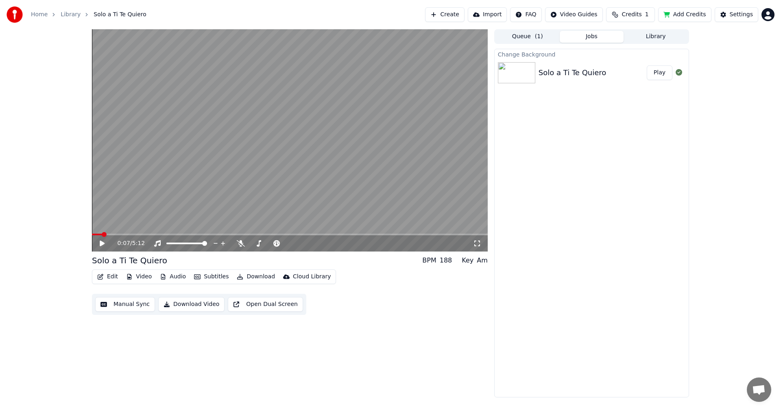
click at [103, 243] on icon at bounding box center [102, 244] width 5 height 6
click at [285, 163] on video at bounding box center [290, 140] width 396 height 222
click at [658, 74] on button "Play" at bounding box center [660, 72] width 26 height 15
click at [101, 248] on div "0:29 / 5:12" at bounding box center [289, 244] width 389 height 8
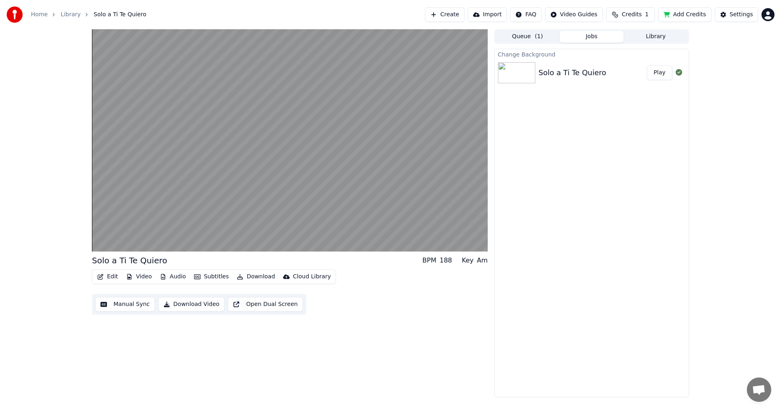
click at [588, 36] on button "Jobs" at bounding box center [592, 37] width 64 height 12
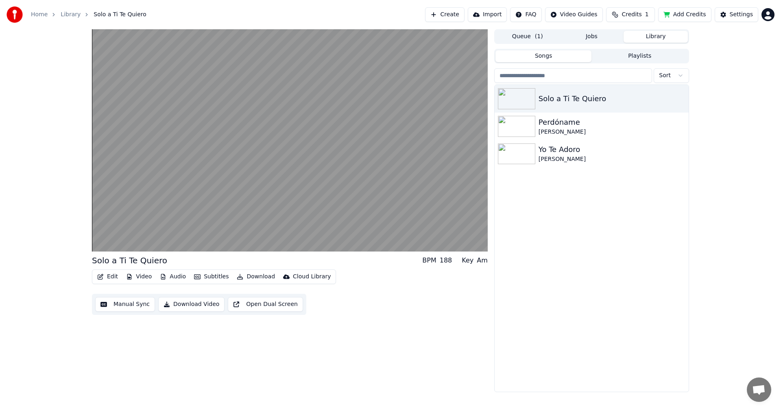
click at [643, 39] on button "Library" at bounding box center [655, 37] width 64 height 12
click at [555, 124] on div "Perdóname" at bounding box center [607, 122] width 139 height 11
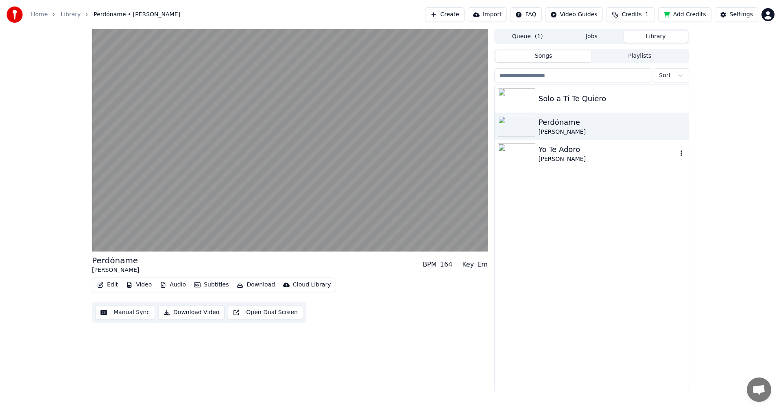
click at [551, 157] on div "[PERSON_NAME]" at bounding box center [607, 159] width 139 height 8
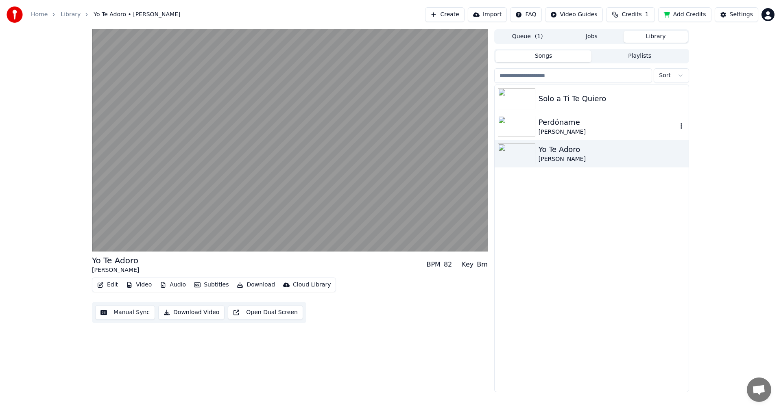
click at [552, 126] on div "Perdóname" at bounding box center [607, 122] width 139 height 11
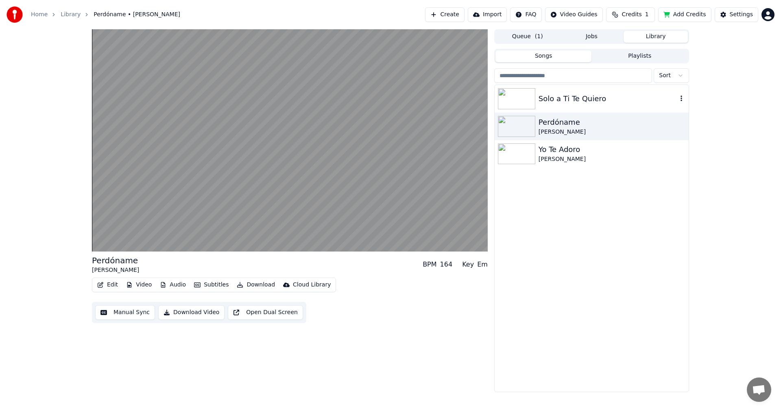
click at [558, 103] on div "Solo a Ti Te Quiero" at bounding box center [607, 98] width 139 height 11
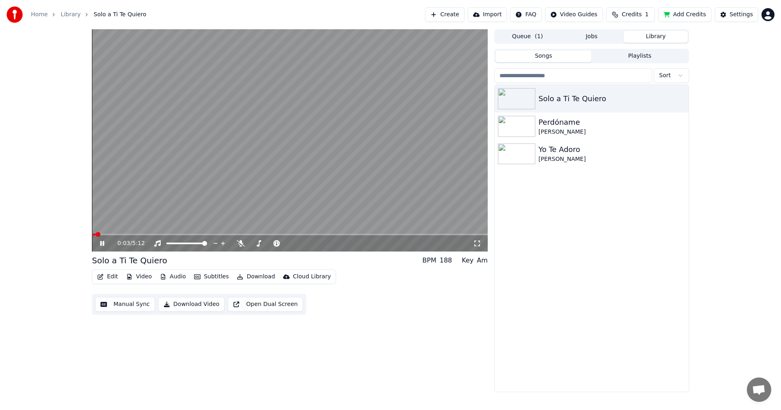
click at [181, 304] on button "Download Video" at bounding box center [191, 304] width 66 height 15
